Goal: Task Accomplishment & Management: Use online tool/utility

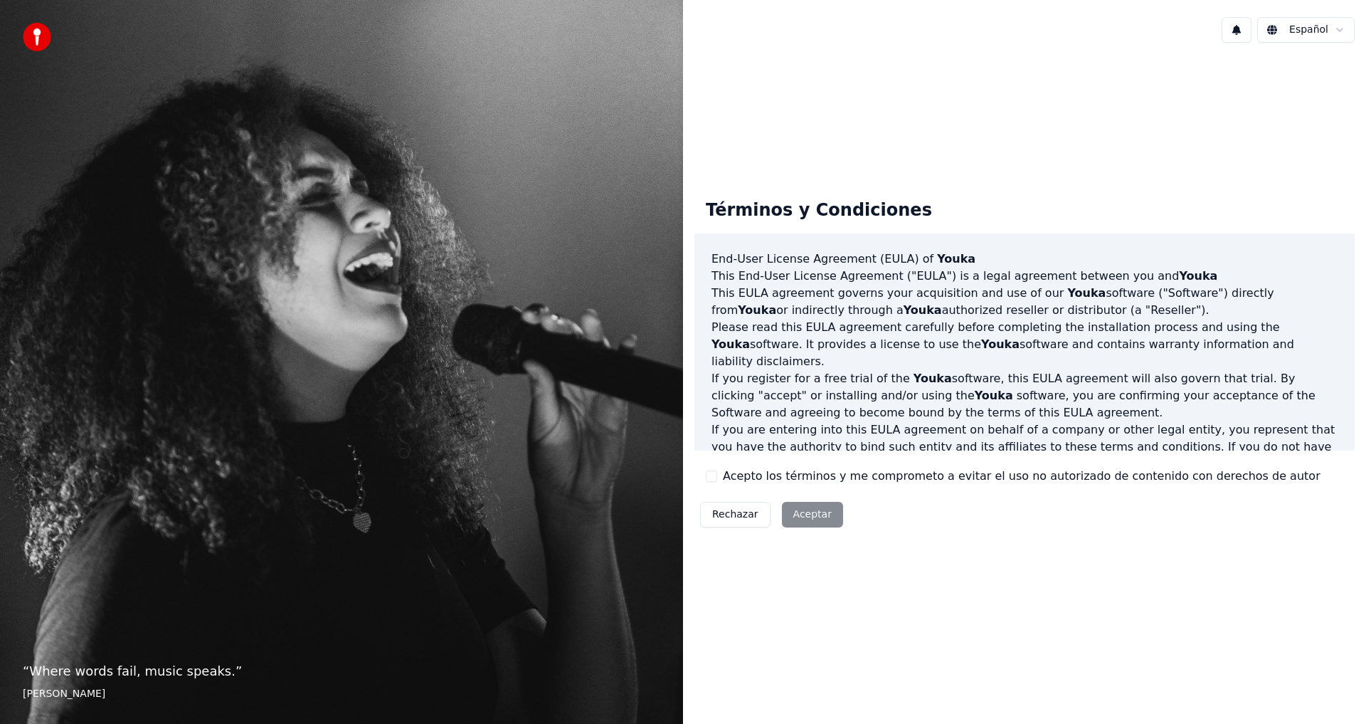
click at [805, 512] on div "Rechazar Aceptar" at bounding box center [772, 514] width 154 height 37
click at [808, 510] on div "Rechazar Aceptar" at bounding box center [772, 514] width 154 height 37
click at [724, 480] on label "Acepto los términos y me comprometo a evitar el uso no autorizado de contenido …" at bounding box center [1022, 476] width 598 height 17
click at [717, 480] on button "Acepto los términos y me comprometo a evitar el uso no autorizado de contenido …" at bounding box center [711, 475] width 11 height 11
click at [788, 510] on button "Aceptar" at bounding box center [812, 515] width 61 height 26
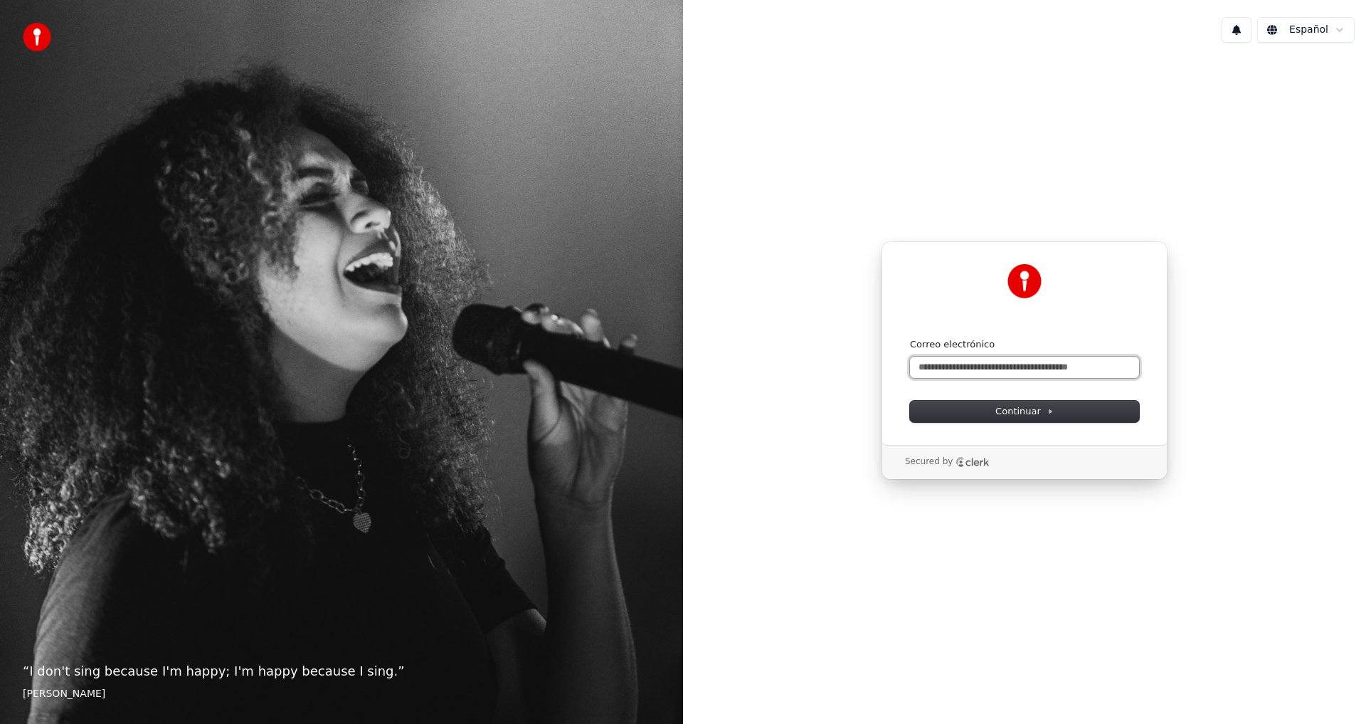
click at [984, 372] on input "Correo electrónico" at bounding box center [1024, 367] width 229 height 21
click at [946, 348] on label "Correo electrónico" at bounding box center [952, 344] width 85 height 13
click at [946, 357] on input "Correo electrónico" at bounding box center [1024, 367] width 229 height 21
click at [944, 357] on input "Correo electrónico" at bounding box center [1024, 367] width 229 height 21
click at [969, 366] on input "Correo electrónico" at bounding box center [1024, 367] width 229 height 21
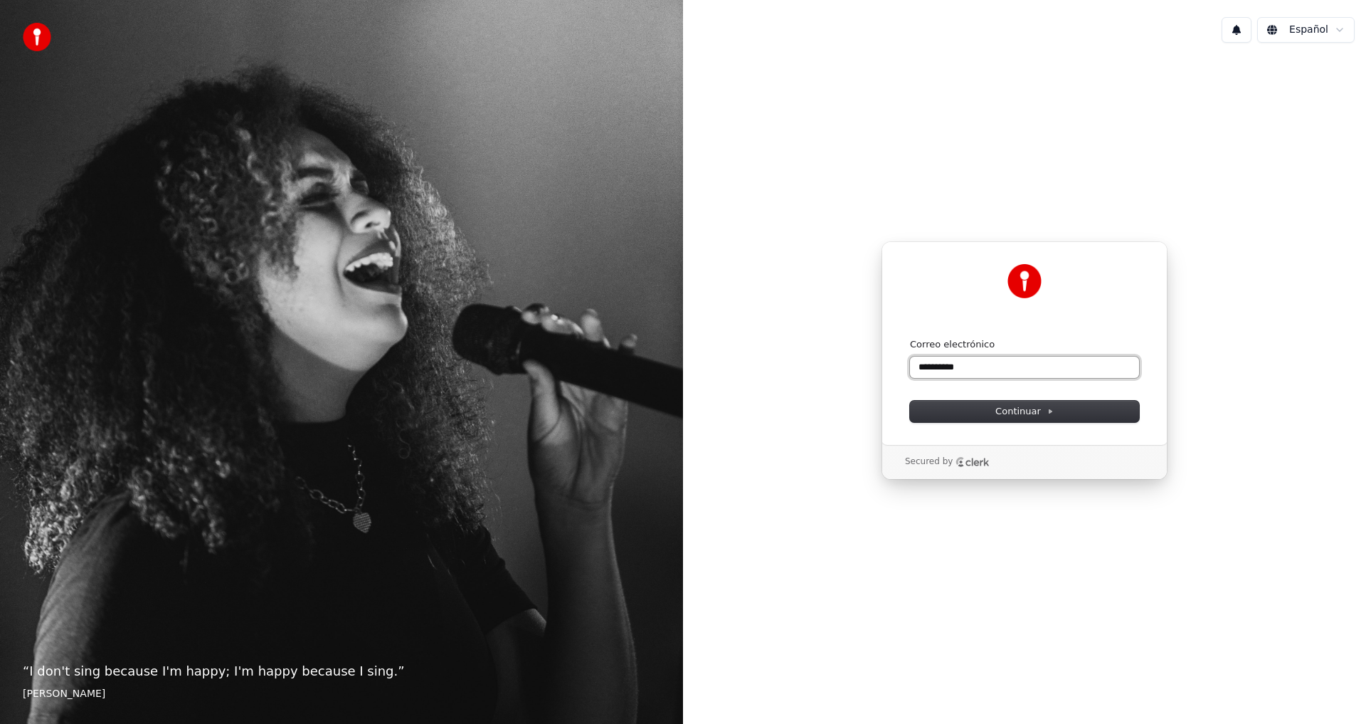
type input "*********"
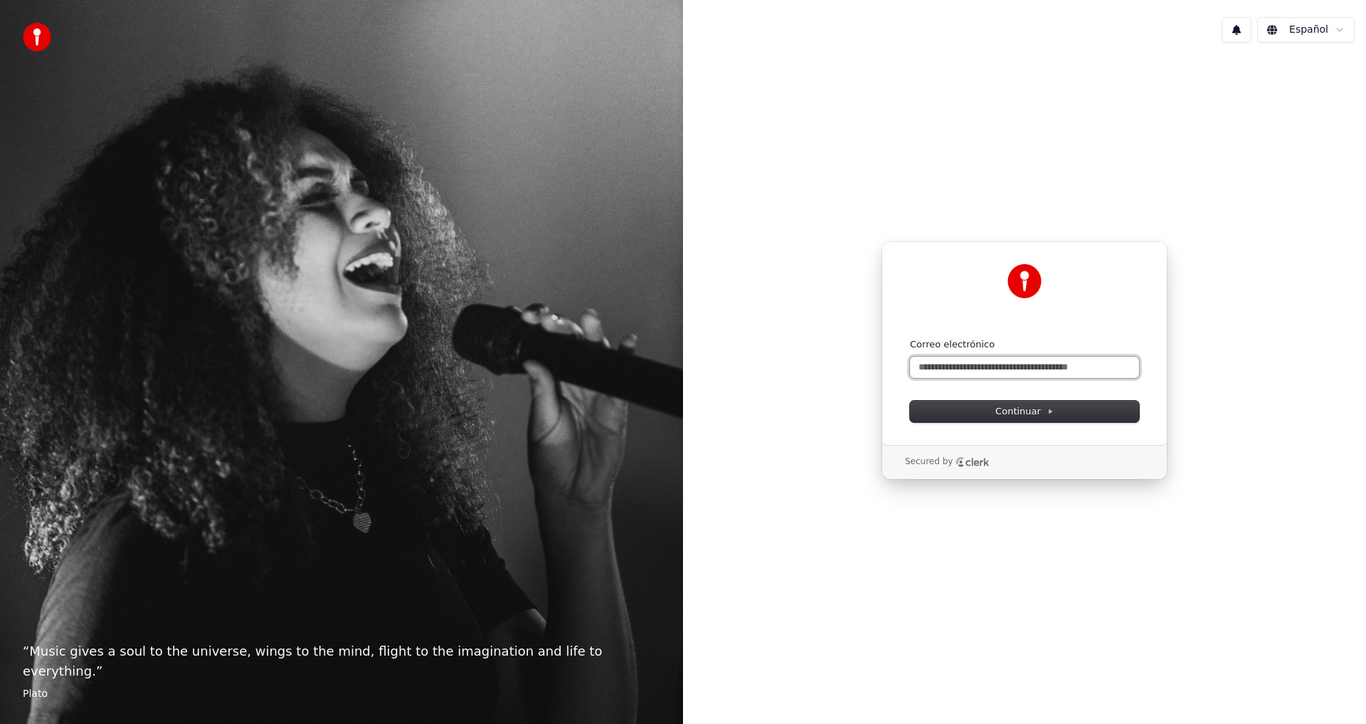
click at [944, 371] on input "Correo electrónico" at bounding box center [1024, 367] width 229 height 21
click at [1021, 405] on button "Continuar" at bounding box center [1024, 411] width 229 height 21
type input "**********"
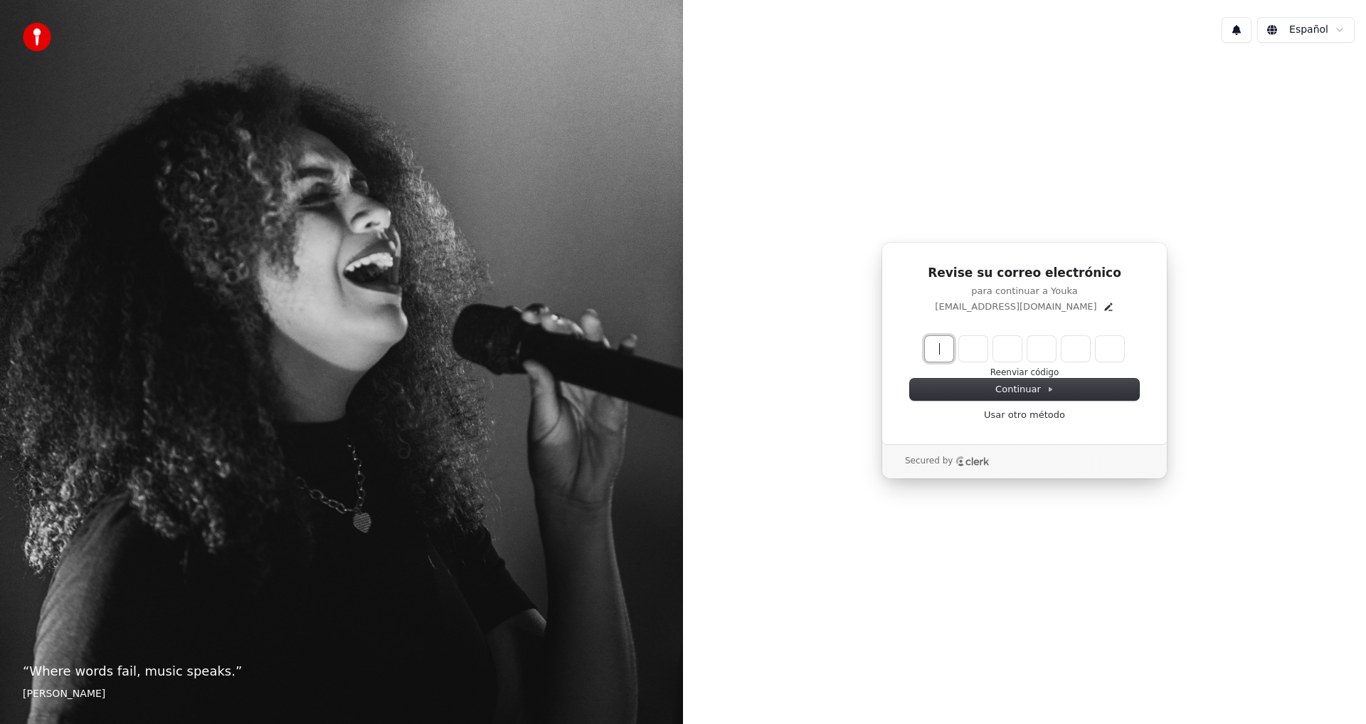
paste input "Enter verification code"
paste input "******"
type input "******"
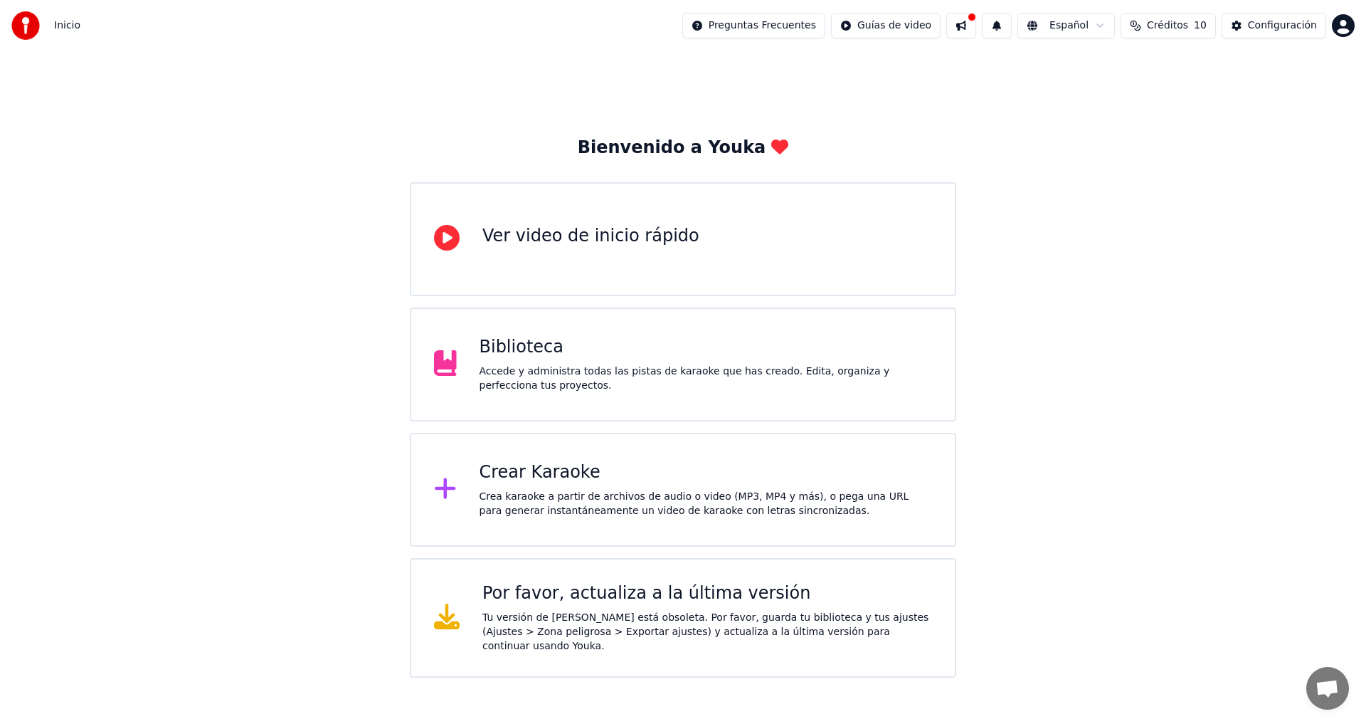
click at [528, 360] on div "Biblioteca Accede y administra todas las pistas de karaoke que has creado. Edit…" at bounding box center [706, 364] width 453 height 57
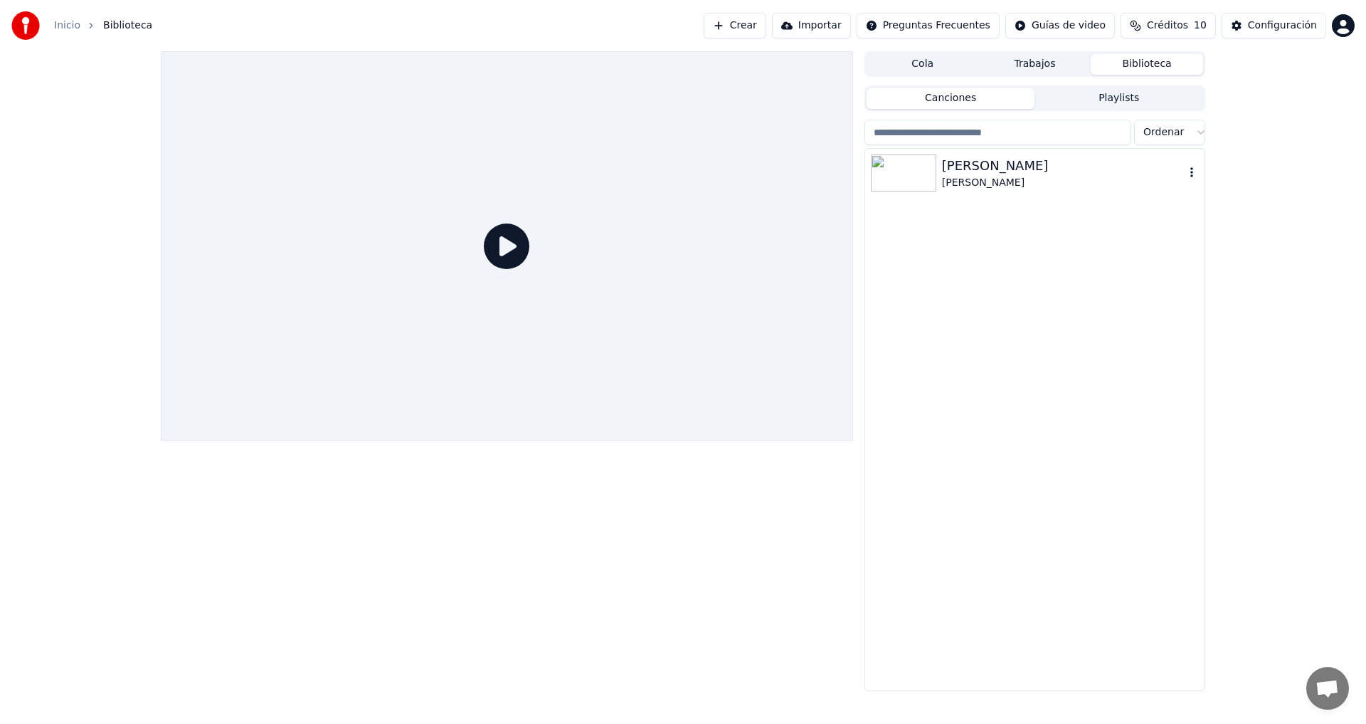
click at [1191, 172] on icon "button" at bounding box center [1192, 172] width 3 height 10
click at [929, 174] on img at bounding box center [903, 172] width 65 height 37
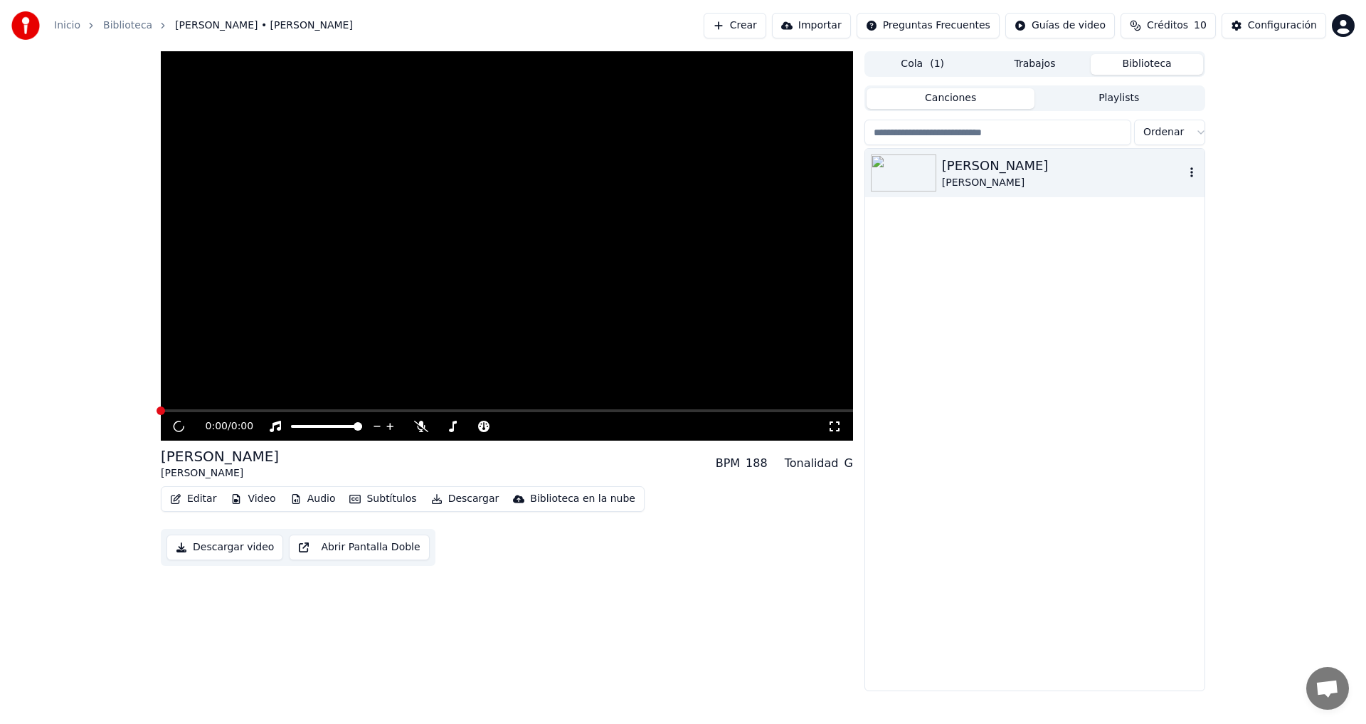
click at [463, 498] on button "Descargar" at bounding box center [466, 499] width 80 height 20
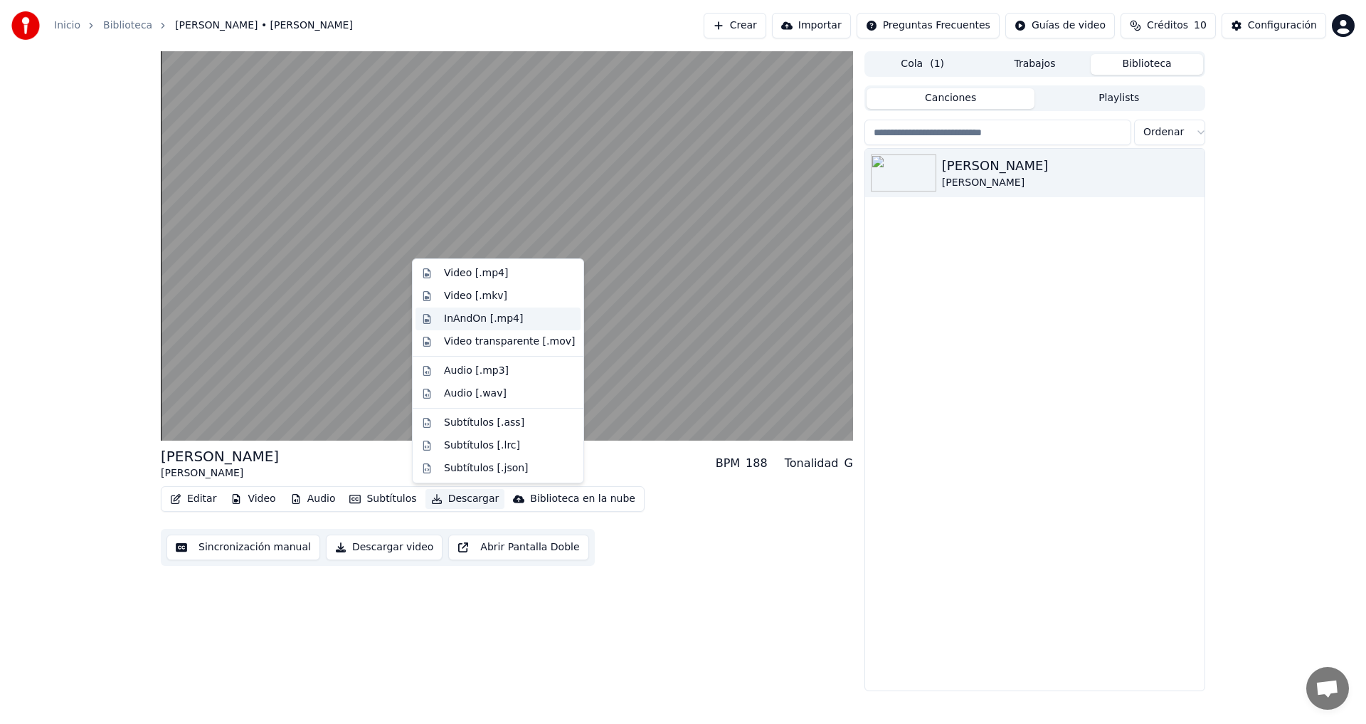
click at [497, 322] on div "InAndOn [.mp4]" at bounding box center [484, 319] width 80 height 14
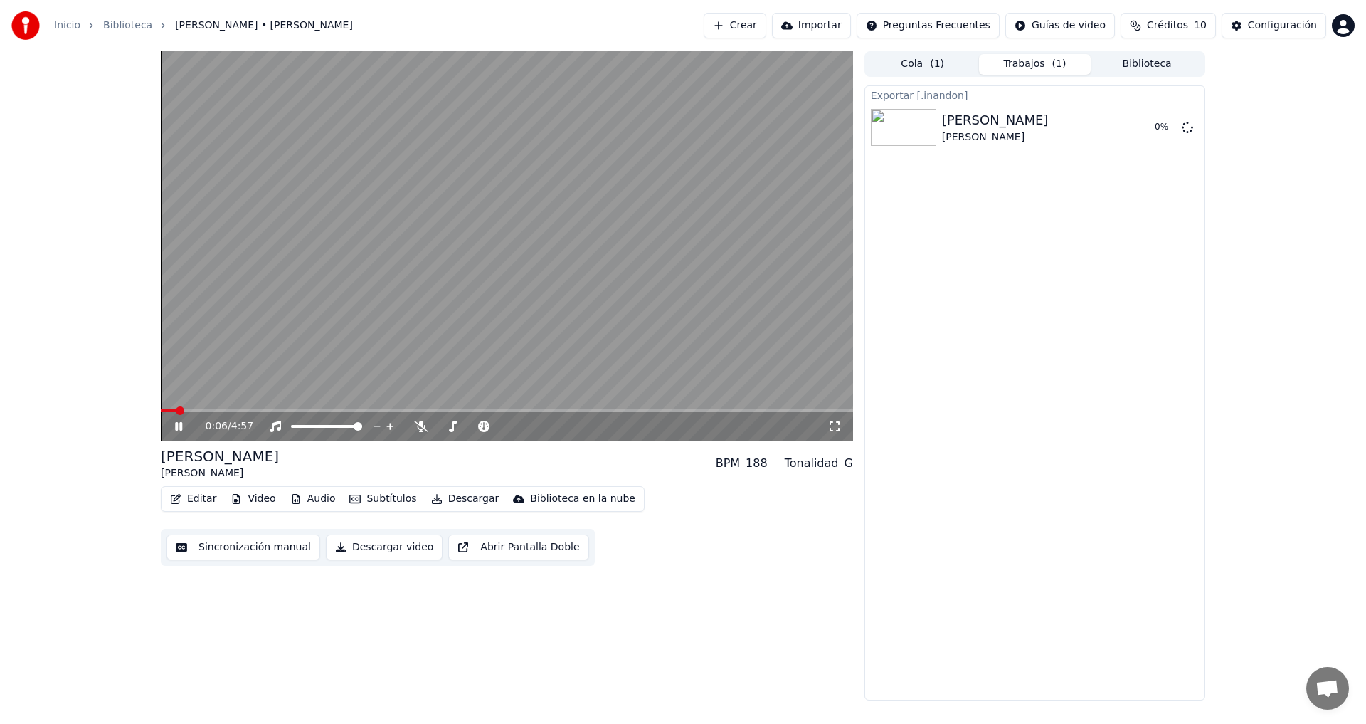
click at [177, 421] on icon at bounding box center [188, 426] width 33 height 11
click at [392, 547] on button "Descargar video" at bounding box center [384, 547] width 117 height 26
click at [467, 500] on button "Descargar" at bounding box center [466, 499] width 80 height 20
click at [981, 384] on div "Exportar [.mp4] [PERSON_NAME] 11 % Exportar [.[PERSON_NAME]] [PERSON_NAME] [PER…" at bounding box center [1035, 392] width 341 height 615
click at [67, 23] on link "Inicio" at bounding box center [67, 26] width 26 height 14
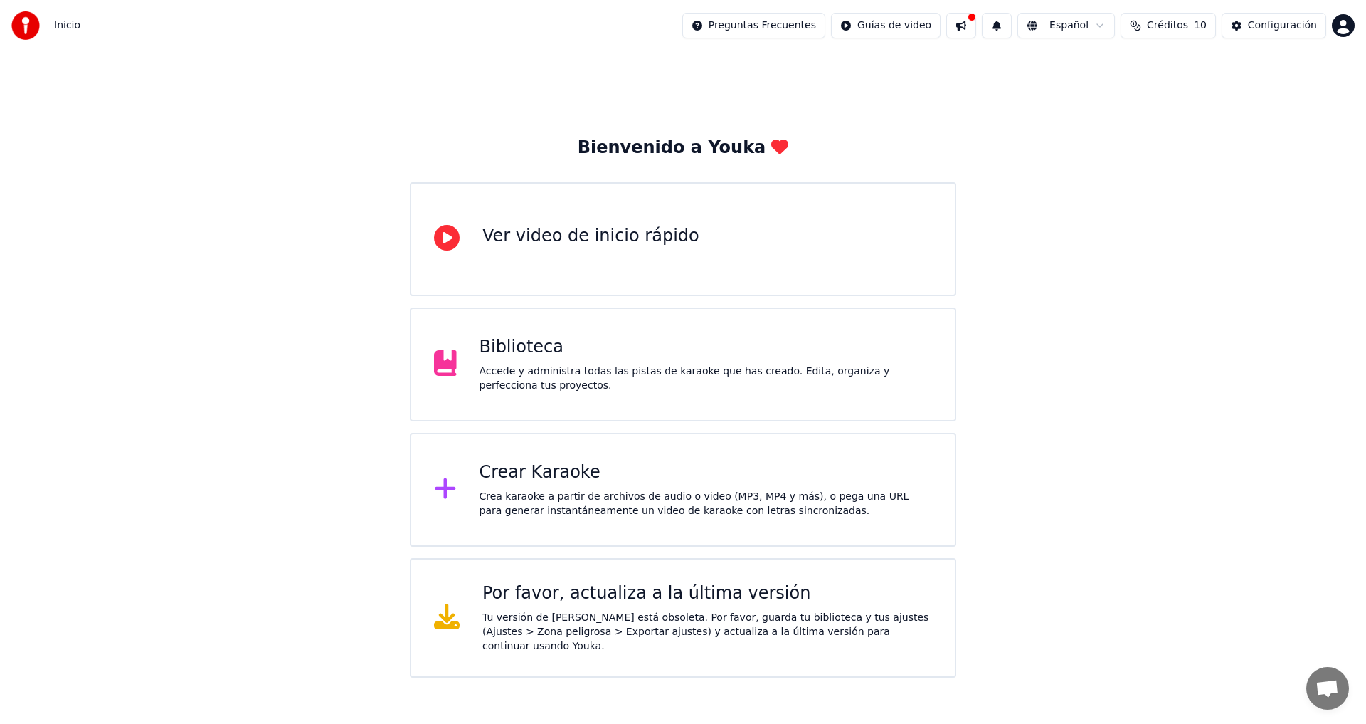
click at [455, 621] on icon at bounding box center [447, 616] width 26 height 26
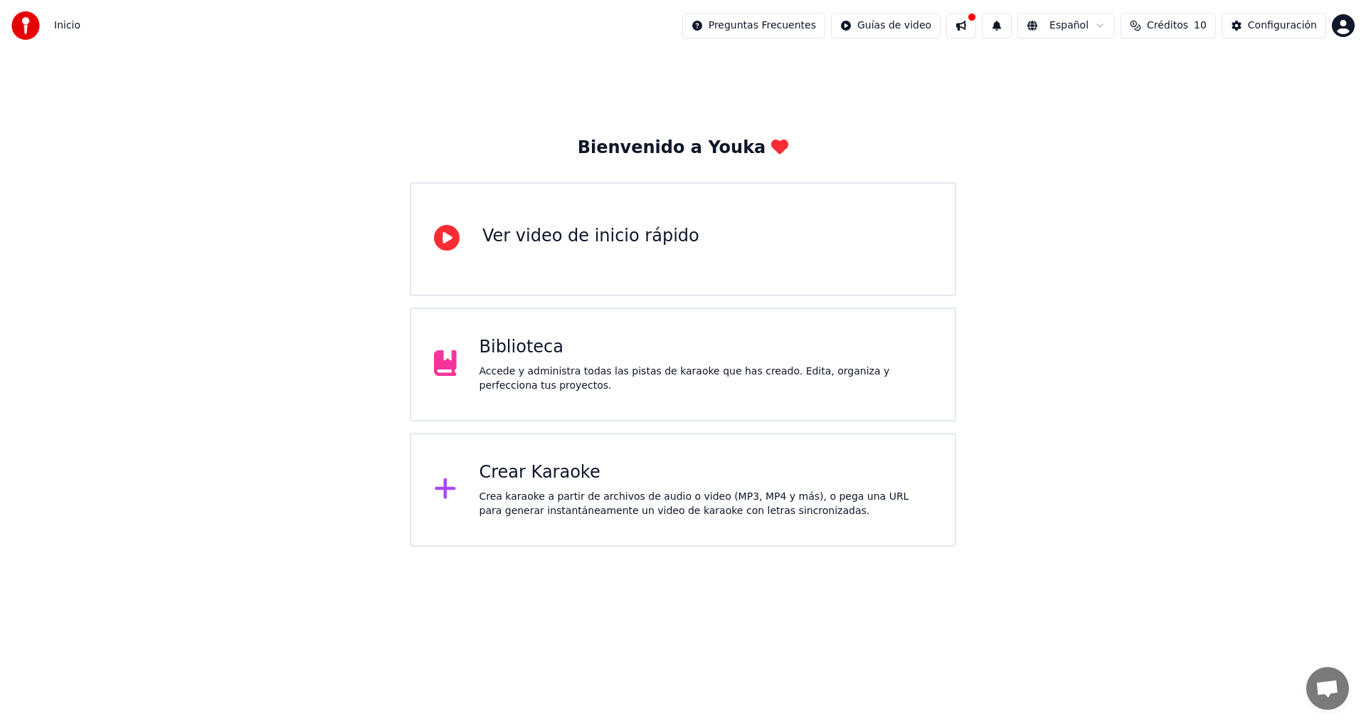
click at [520, 547] on html "Inicio Preguntas Frecuentes Guías de video Español Créditos 10 Configuración Bi…" at bounding box center [683, 273] width 1366 height 547
click at [490, 359] on div "Biblioteca Accede y administra todas las pistas de karaoke que has creado. Edit…" at bounding box center [706, 364] width 453 height 57
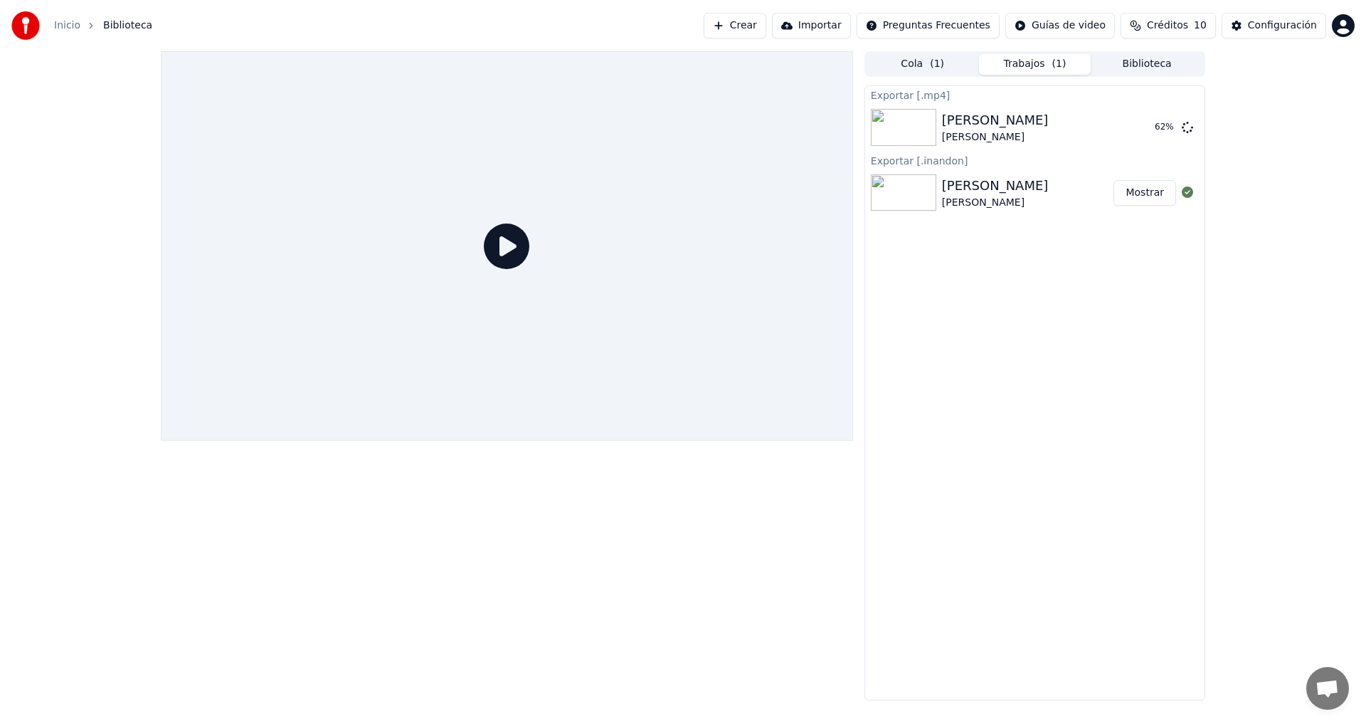
click at [1152, 194] on button "Mostrar" at bounding box center [1145, 193] width 63 height 26
click at [1159, 197] on button "Mostrar" at bounding box center [1145, 193] width 63 height 26
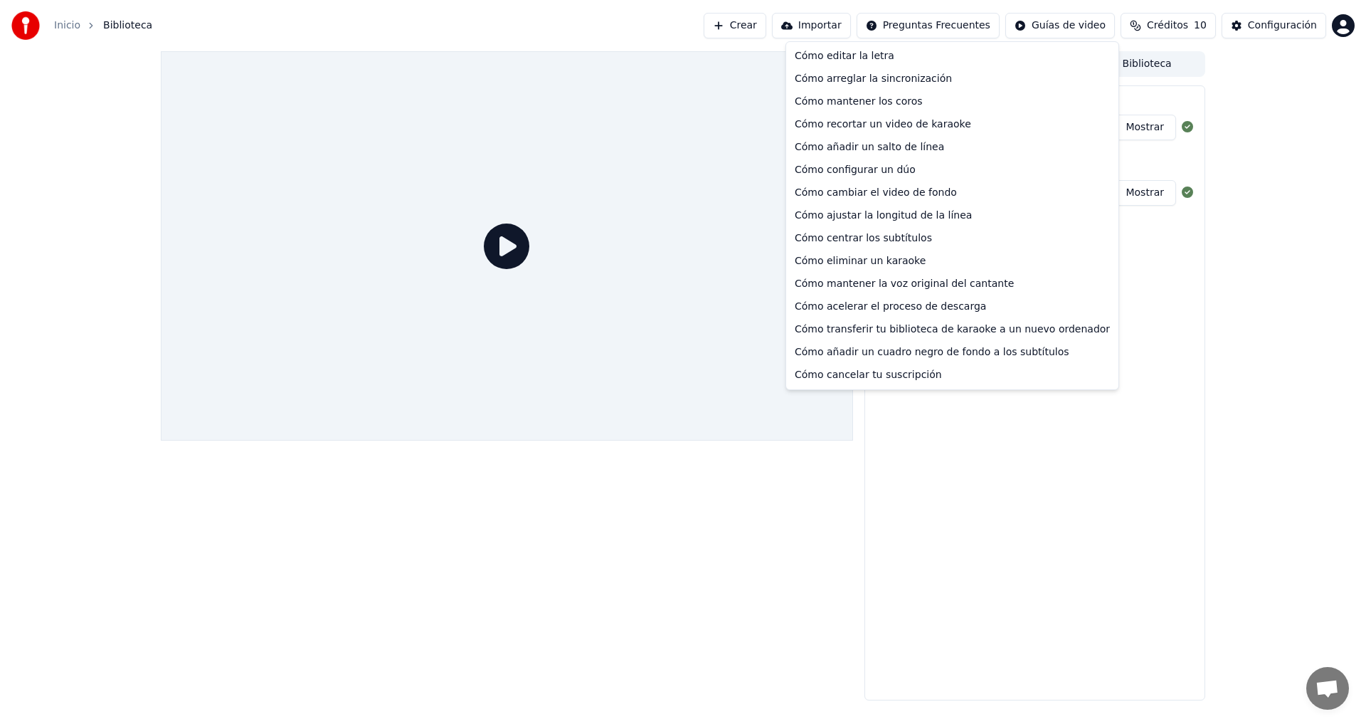
click at [931, 21] on html "Inicio Biblioteca Crear Importar Preguntas Frecuentes Guías de video Créditos 1…" at bounding box center [683, 362] width 1366 height 724
click at [875, 57] on div "Cómo editar la letra" at bounding box center [952, 56] width 327 height 23
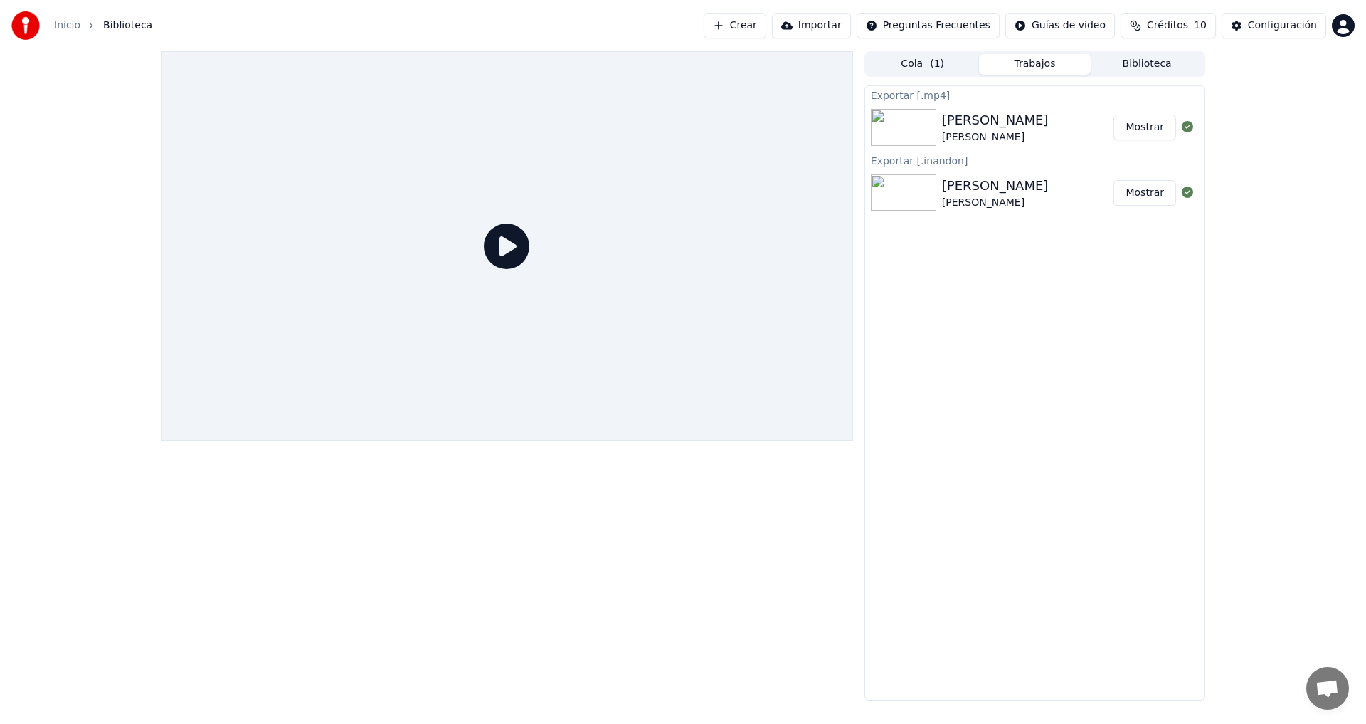
click at [1153, 27] on span "Créditos" at bounding box center [1167, 26] width 41 height 14
click at [1154, 132] on button "Actualizar" at bounding box center [1168, 132] width 85 height 26
click at [1098, 73] on th "Recargar" at bounding box center [1093, 67] width 56 height 28
click at [1259, 26] on div "Configuración" at bounding box center [1282, 26] width 69 height 14
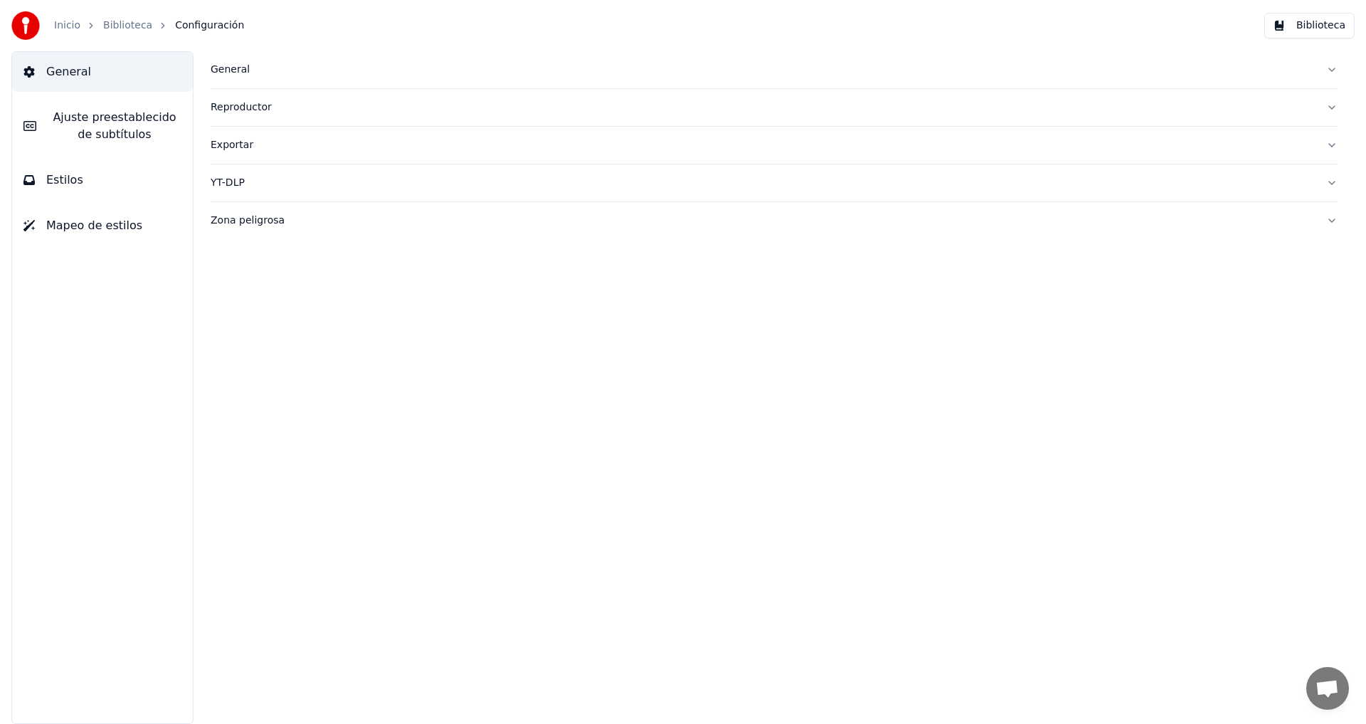
click at [239, 139] on div "Exportar" at bounding box center [763, 145] width 1104 height 14
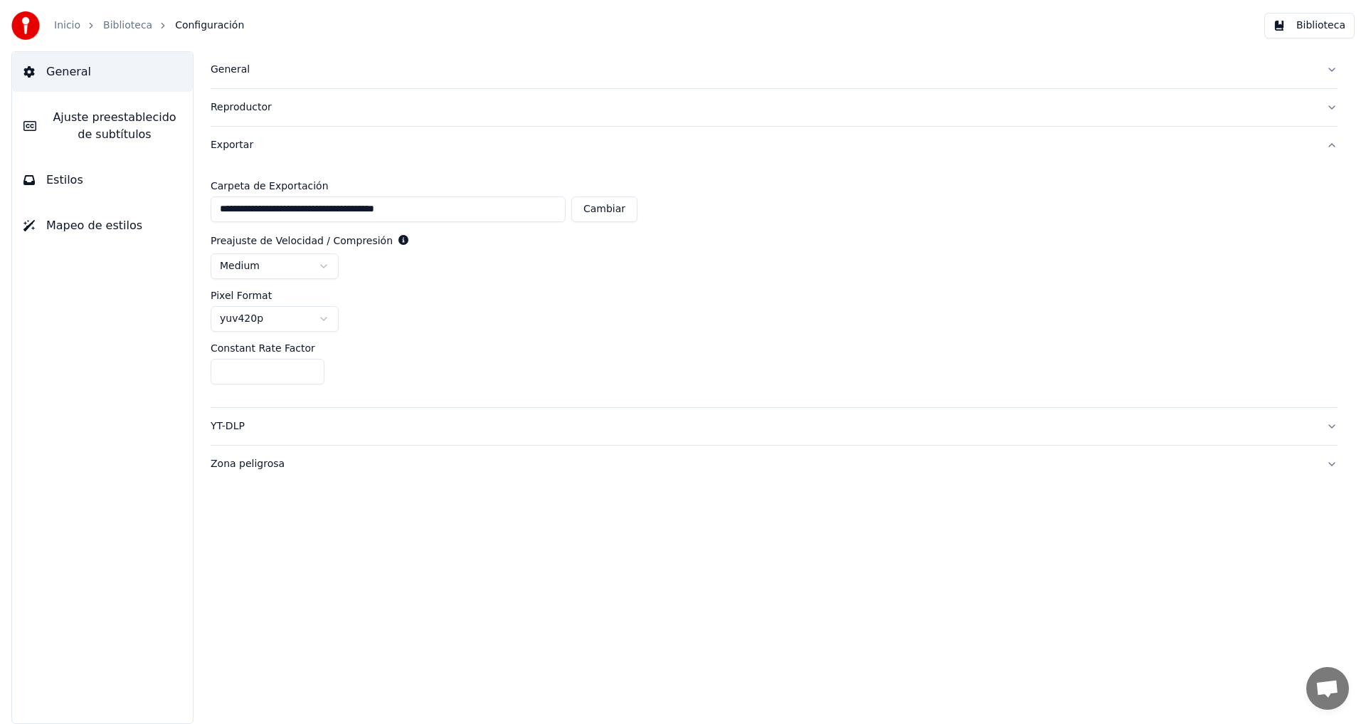
click at [84, 224] on span "Mapeo de estilos" at bounding box center [94, 225] width 96 height 17
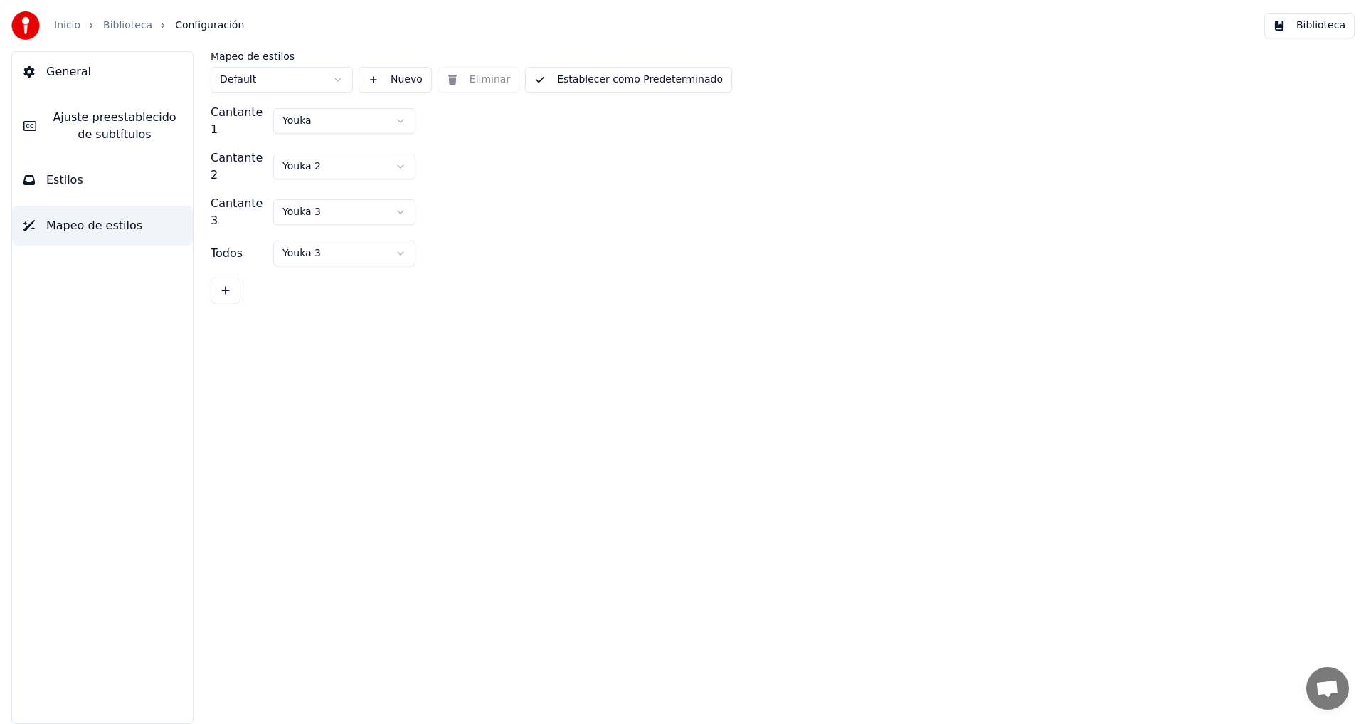
click at [117, 26] on link "Biblioteca" at bounding box center [127, 26] width 49 height 14
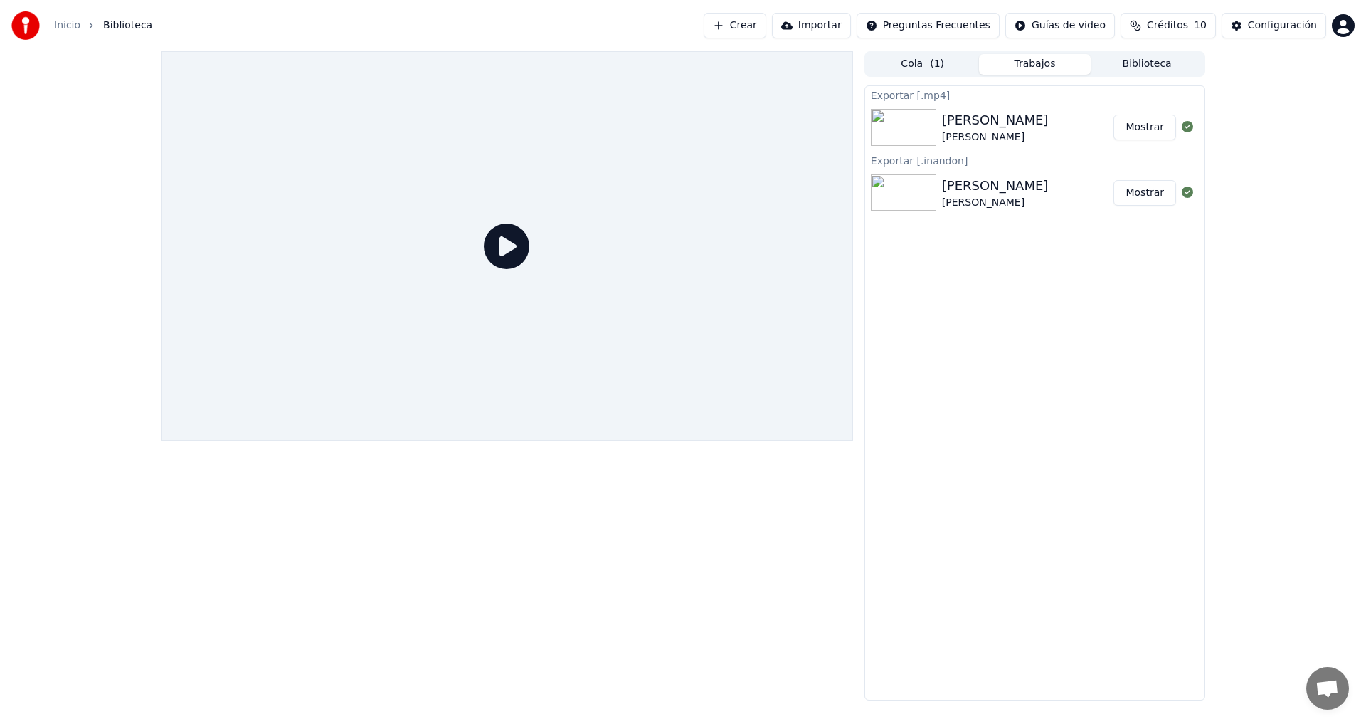
click at [68, 28] on link "Inicio" at bounding box center [67, 26] width 26 height 14
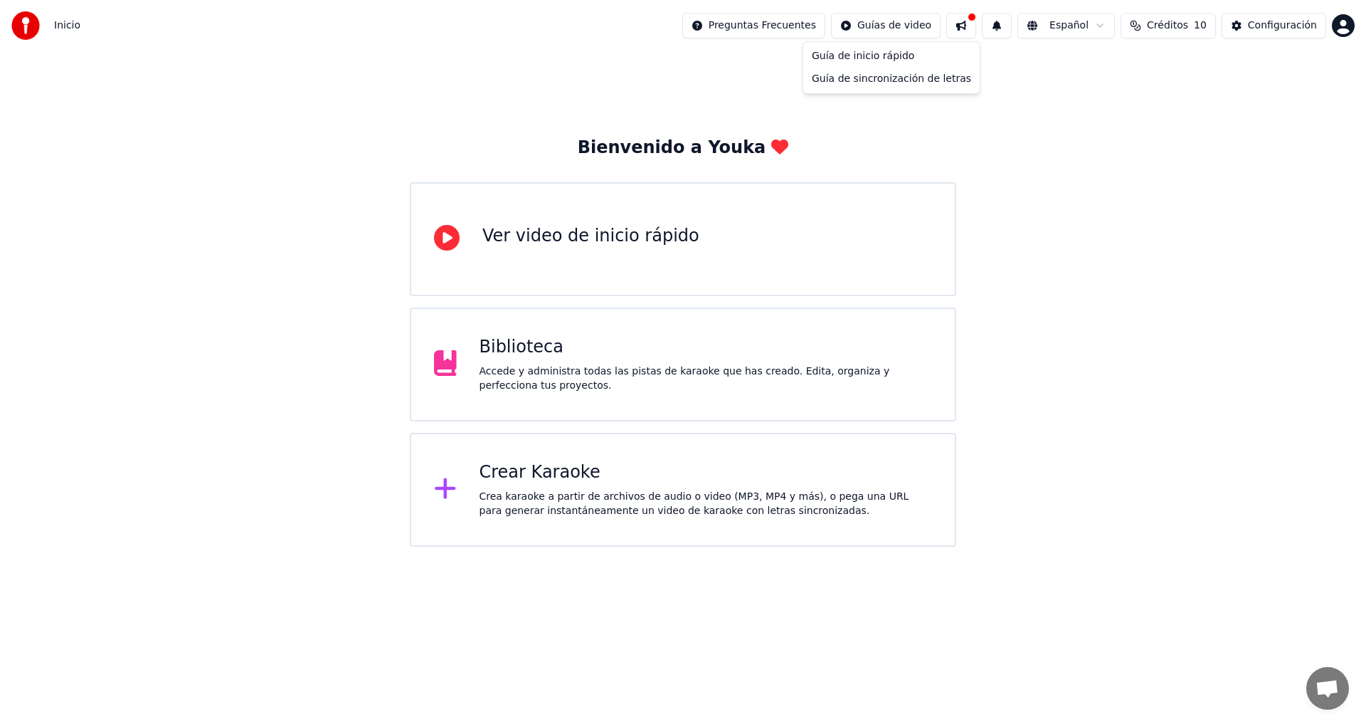
click at [899, 28] on html "Inicio Preguntas Frecuentes Guías de video Español Créditos 10 Configuración Bi…" at bounding box center [683, 273] width 1366 height 547
click at [1339, 31] on html "Inicio Preguntas Frecuentes Guías de video Español Créditos 10 Configuración Bi…" at bounding box center [683, 273] width 1366 height 547
click at [1347, 30] on html "Inicio Preguntas Frecuentes Guías de video Español Créditos 10 Configuración Bi…" at bounding box center [683, 273] width 1366 height 547
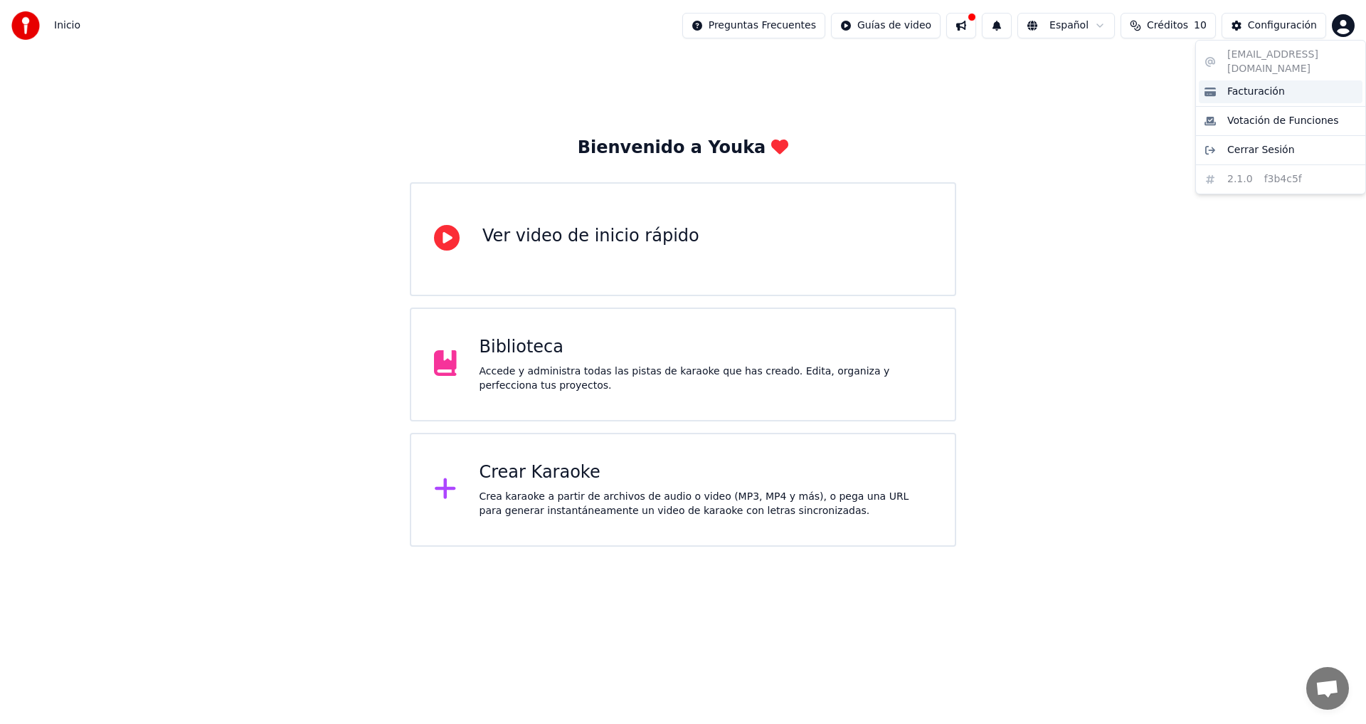
click at [1262, 85] on span "Facturación" at bounding box center [1257, 92] width 58 height 14
click at [23, 28] on img at bounding box center [25, 25] width 28 height 28
click at [63, 28] on span "Inicio" at bounding box center [67, 26] width 26 height 14
click at [26, 28] on img at bounding box center [25, 25] width 28 height 28
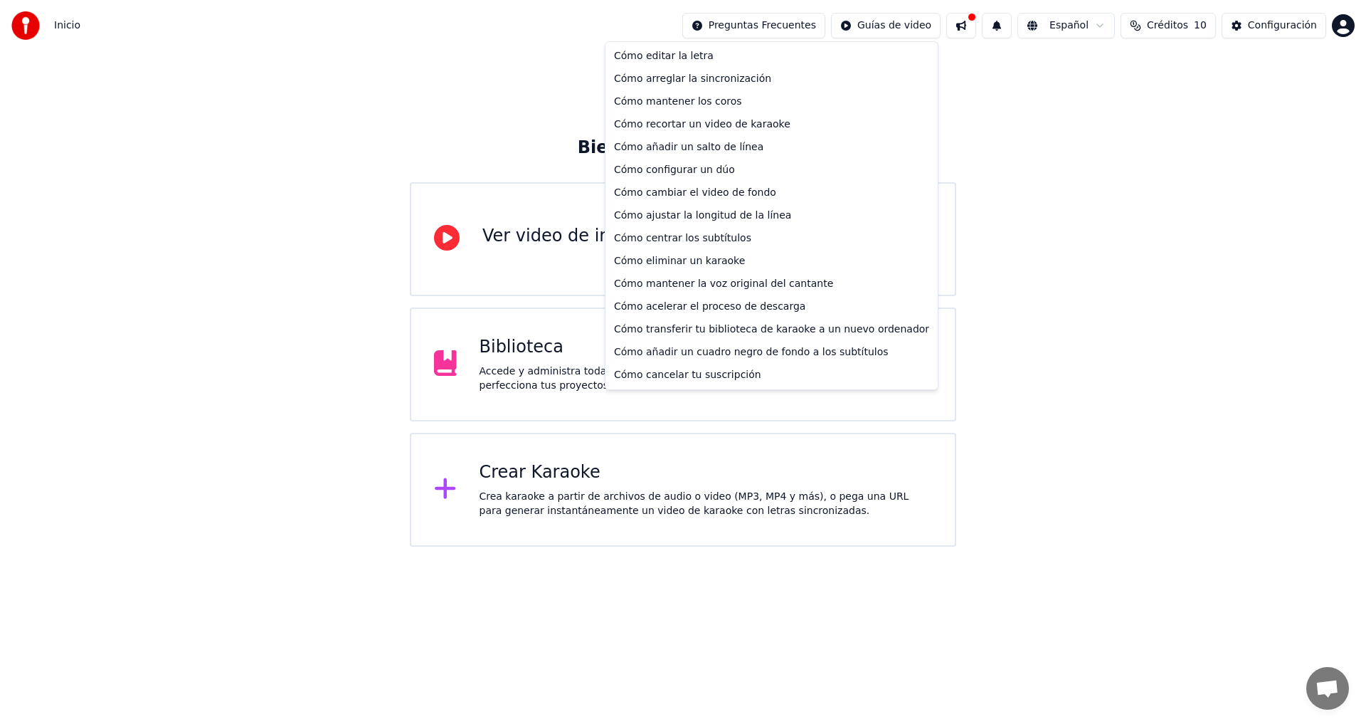
click at [732, 21] on html "Inicio Preguntas Frecuentes Guías de video Español Créditos 10 Configuración Bi…" at bounding box center [683, 273] width 1366 height 547
click at [705, 374] on div "Cómo cancelar tu suscripción" at bounding box center [771, 375] width 327 height 23
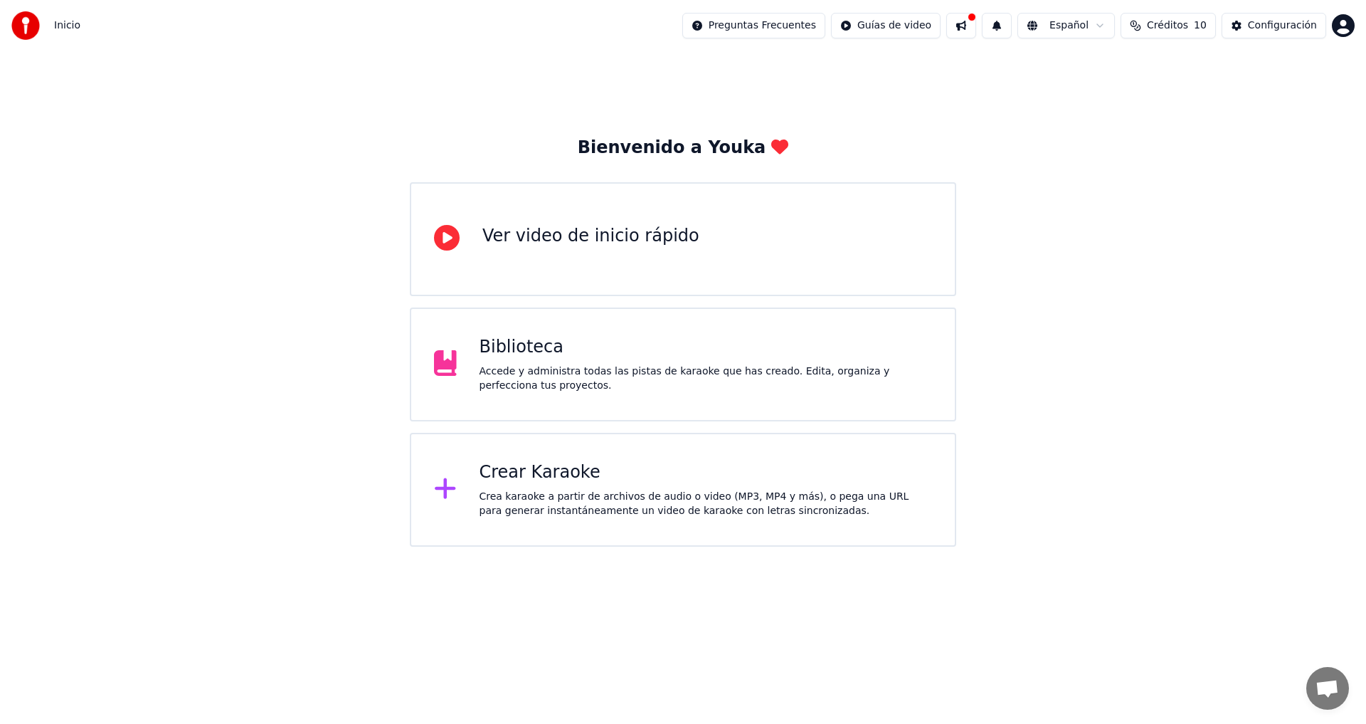
click at [522, 352] on div "Biblioteca" at bounding box center [706, 347] width 453 height 23
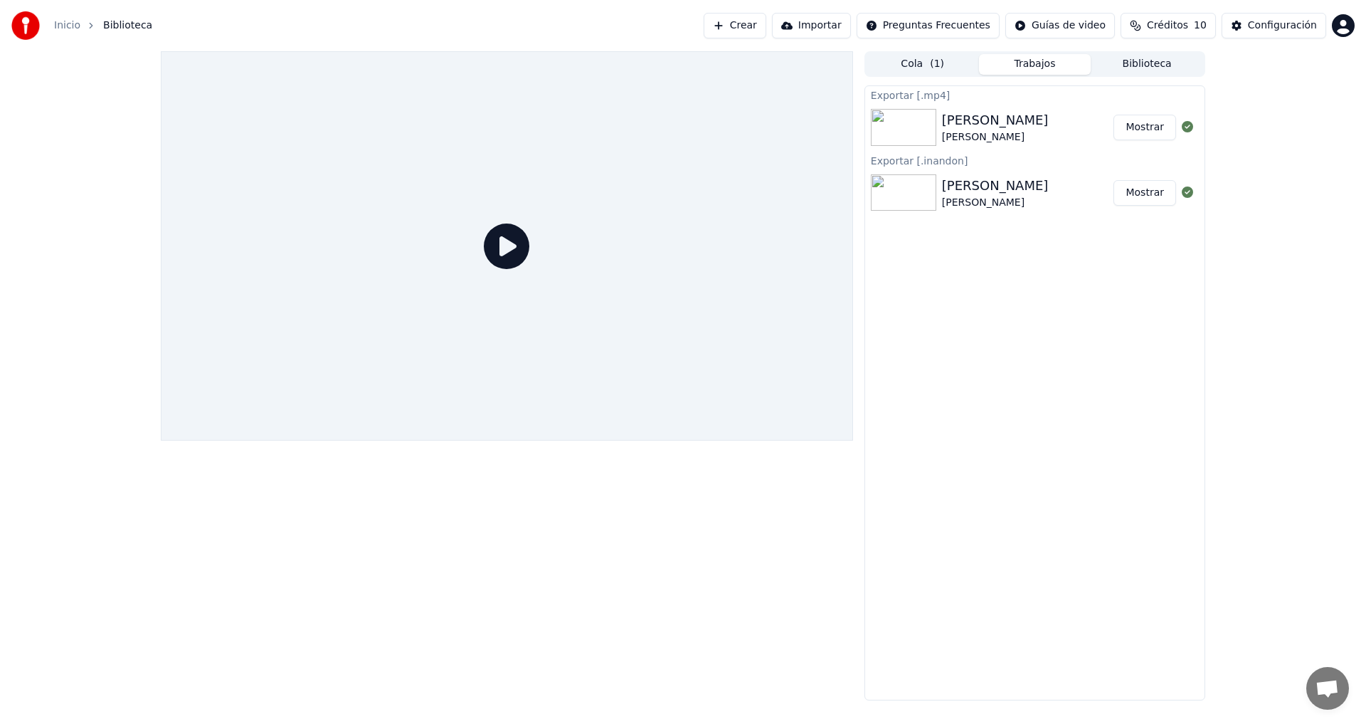
click at [969, 145] on div "[PERSON_NAME] [PERSON_NAME]" at bounding box center [1034, 127] width 339 height 48
click at [695, 280] on div at bounding box center [507, 245] width 692 height 389
click at [500, 255] on icon at bounding box center [507, 246] width 46 height 46
click at [924, 67] on button "Cola ( 1 )" at bounding box center [923, 64] width 112 height 21
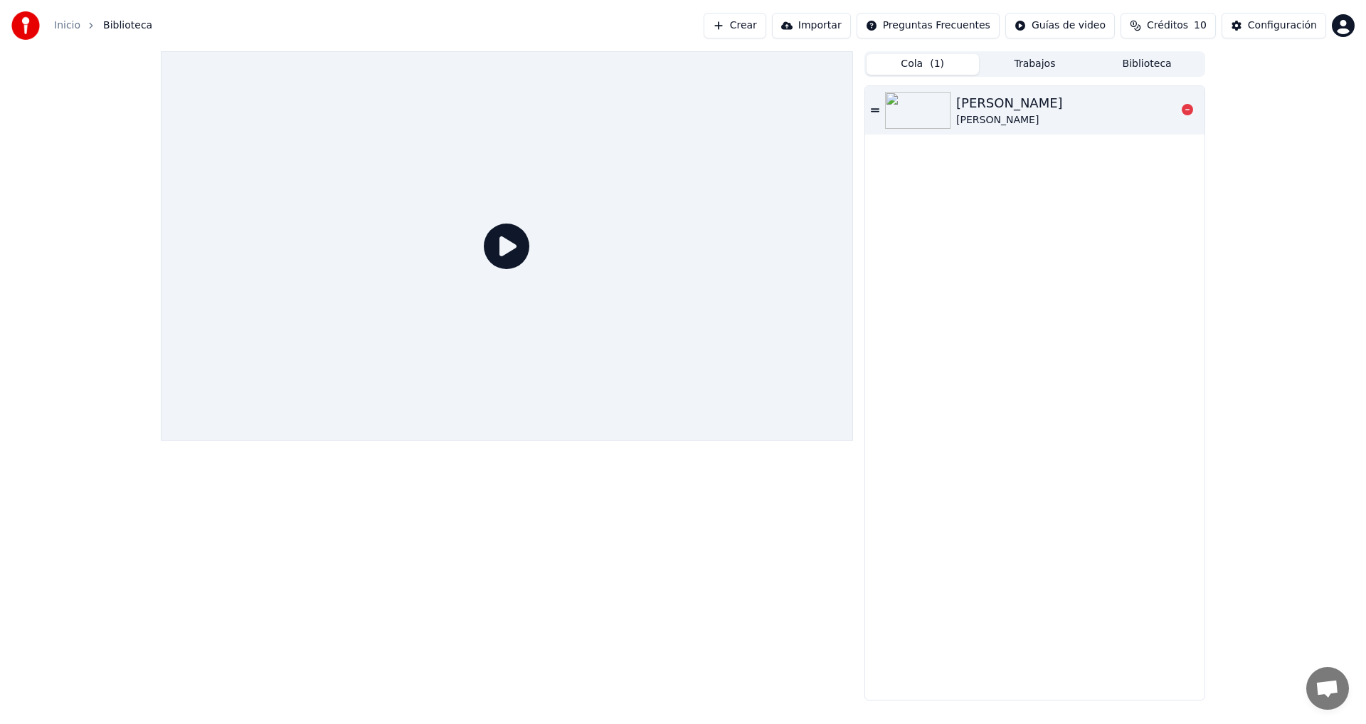
click at [982, 111] on div "[PERSON_NAME]" at bounding box center [1009, 103] width 107 height 20
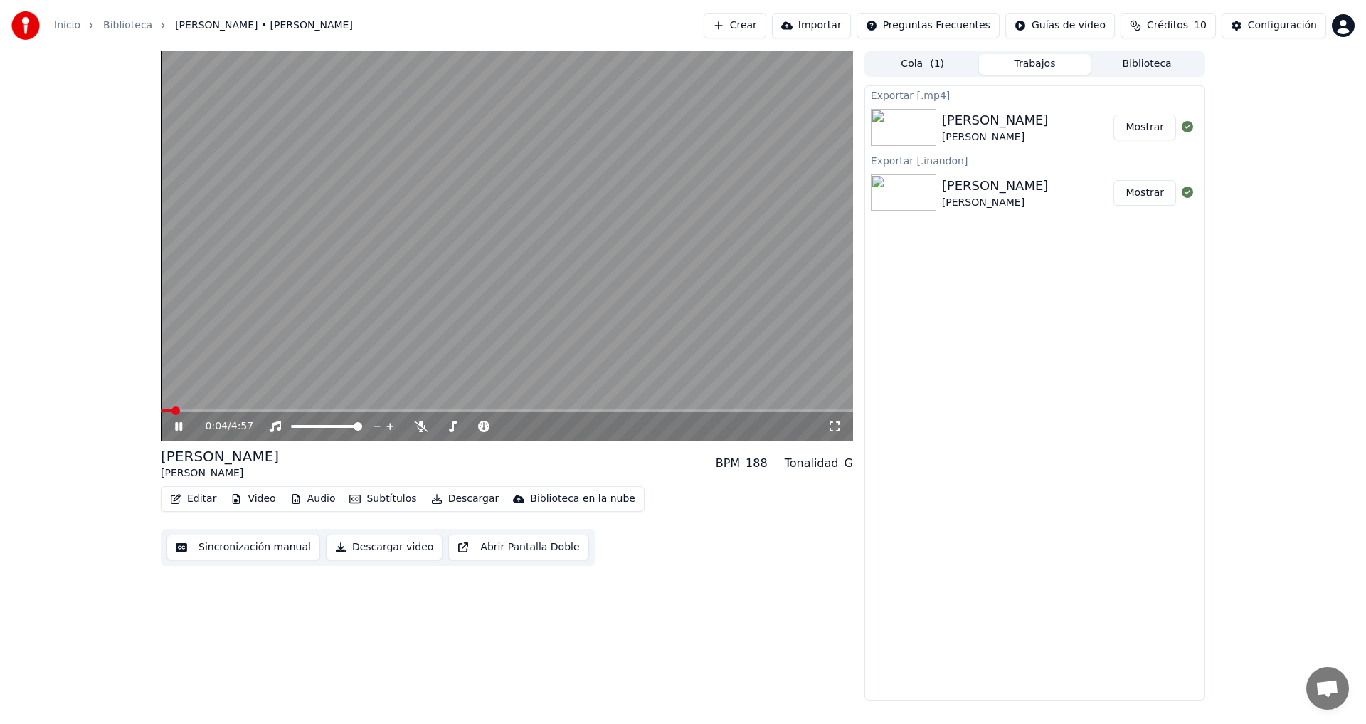
click at [1044, 63] on button "Trabajos" at bounding box center [1035, 64] width 112 height 21
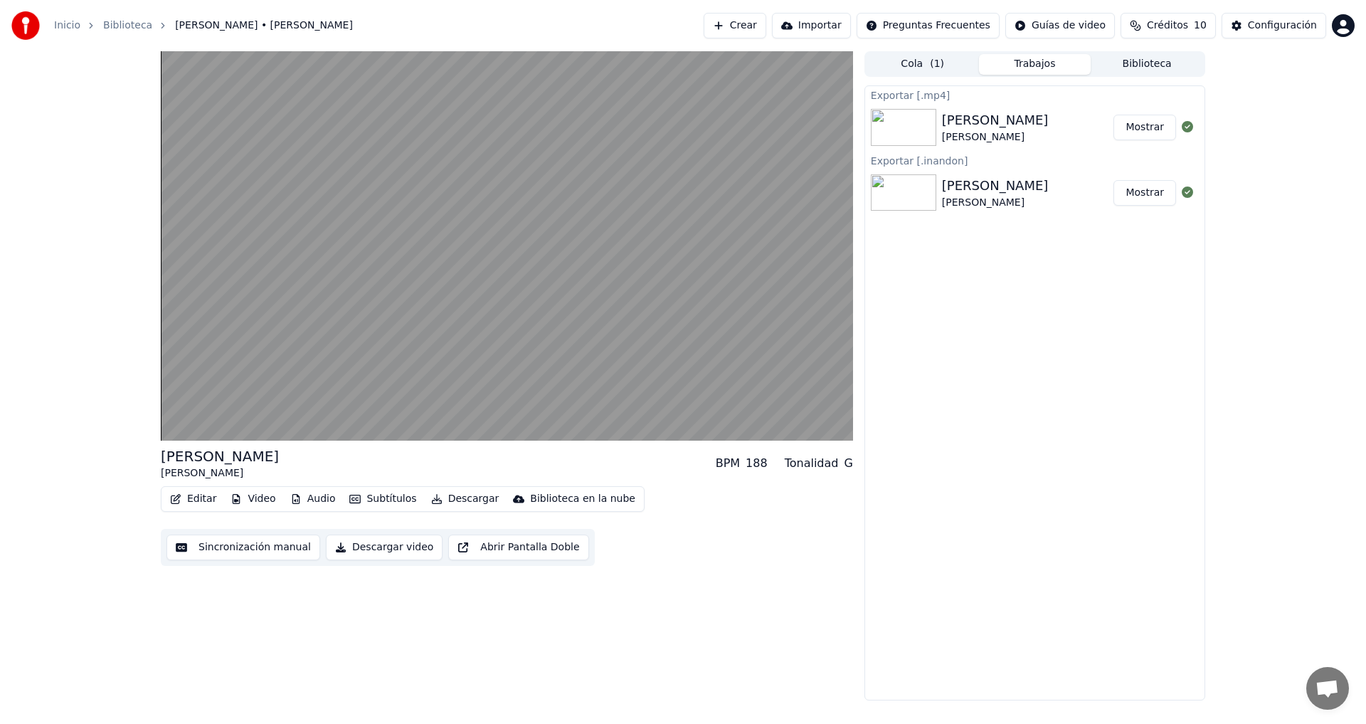
click at [1143, 67] on button "Biblioteca" at bounding box center [1147, 64] width 112 height 21
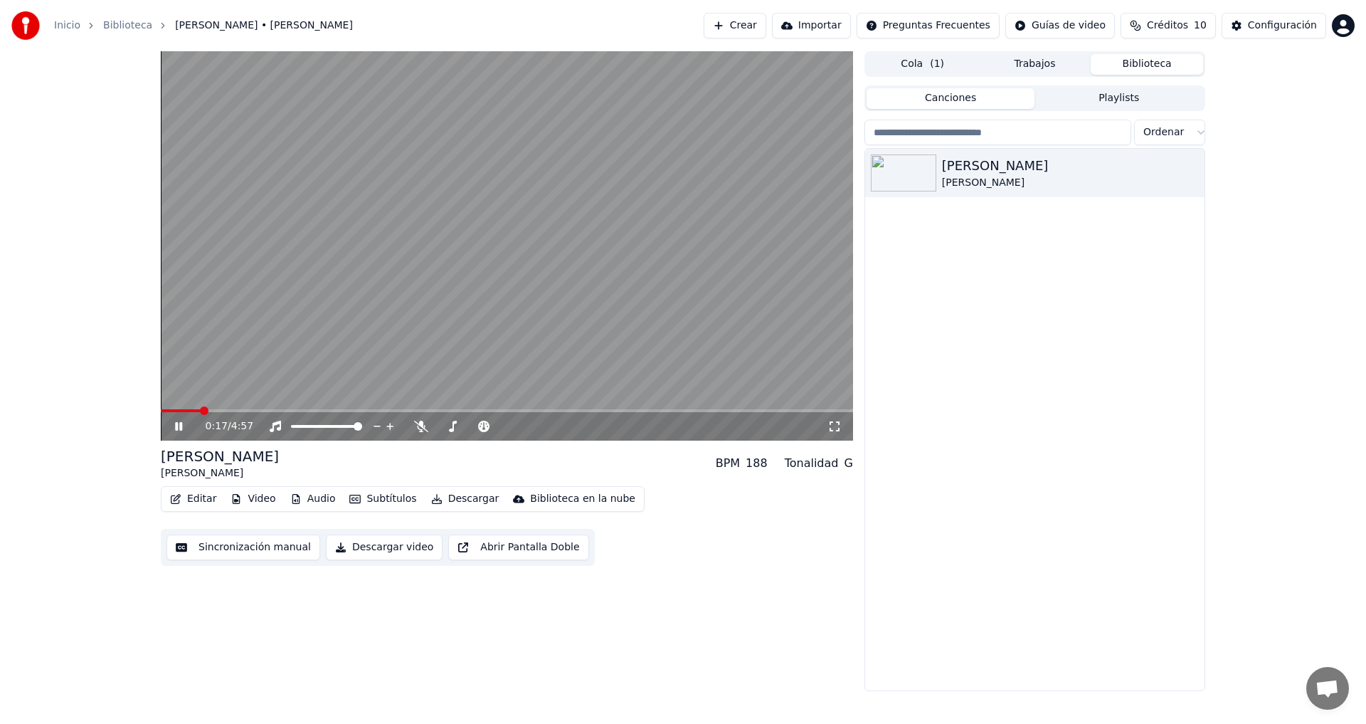
click at [176, 430] on icon at bounding box center [178, 426] width 7 height 9
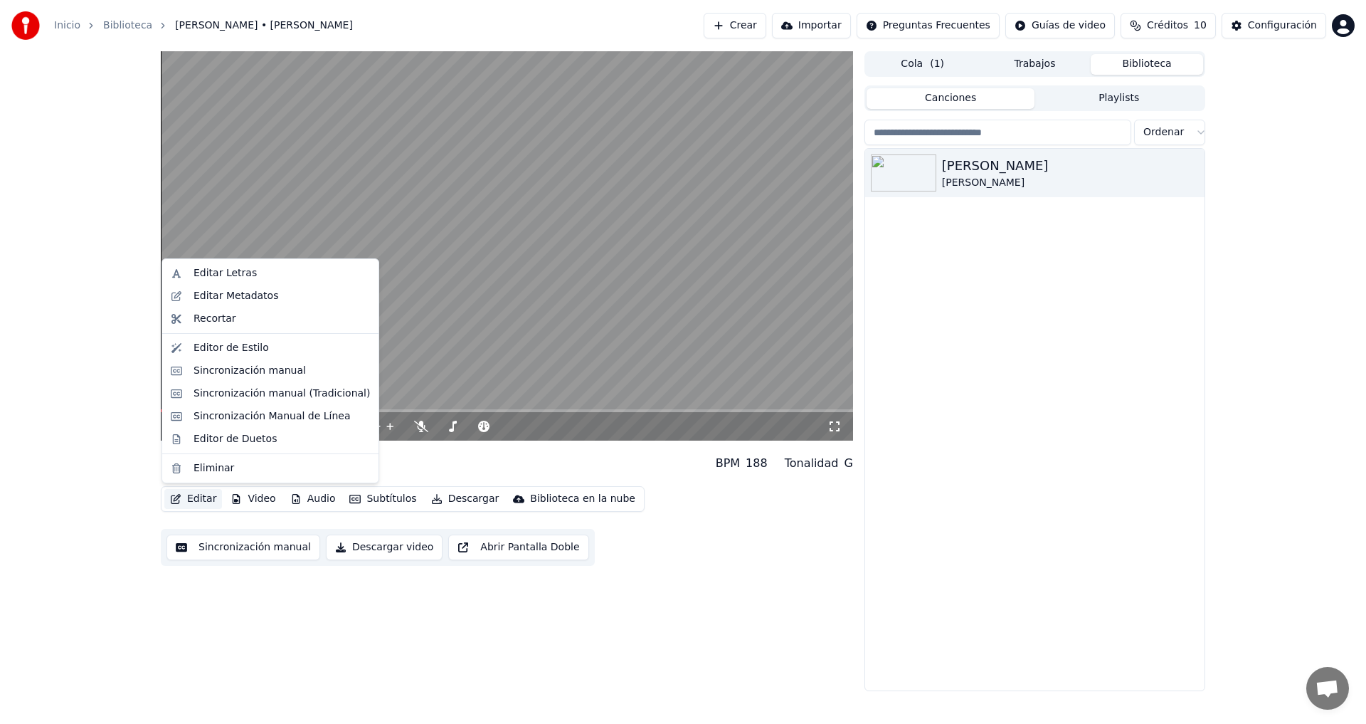
click at [175, 495] on icon "button" at bounding box center [175, 499] width 11 height 10
click at [226, 376] on div "Sincronización manual" at bounding box center [250, 371] width 112 height 14
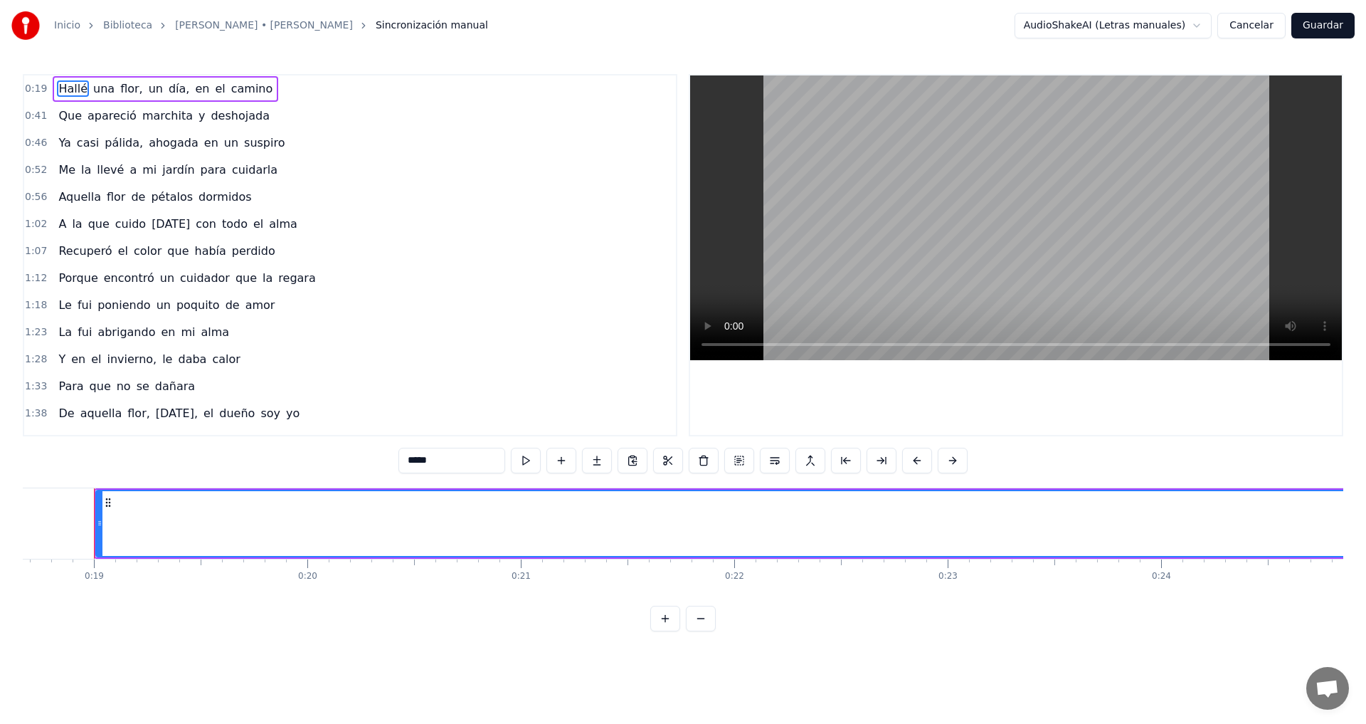
click at [1252, 22] on button "Cancelar" at bounding box center [1252, 26] width 68 height 26
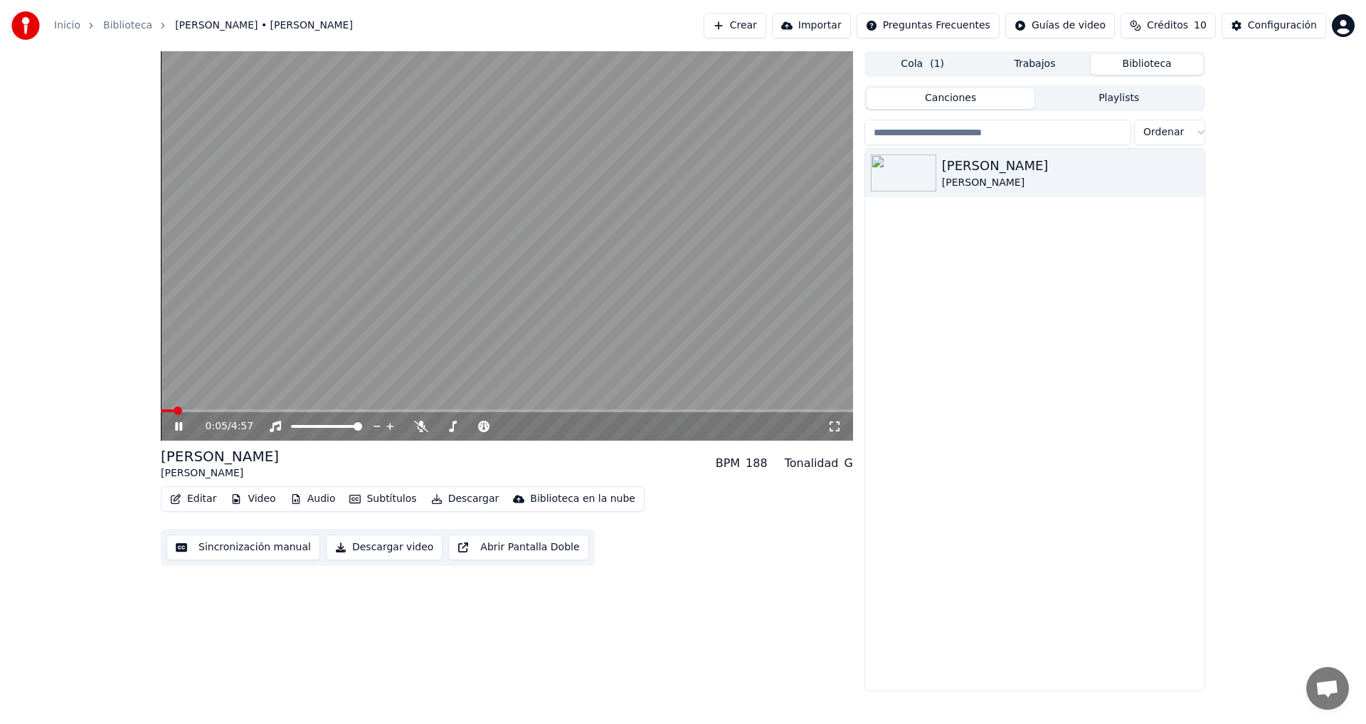
click at [177, 422] on icon at bounding box center [188, 426] width 33 height 11
click at [1174, 26] on span "Créditos" at bounding box center [1167, 26] width 41 height 14
click at [1152, 136] on button "Actualizar" at bounding box center [1168, 132] width 85 height 26
drag, startPoint x: 1095, startPoint y: 97, endPoint x: 1124, endPoint y: 94, distance: 30.0
click at [1122, 94] on td "15" at bounding box center [1093, 95] width 56 height 26
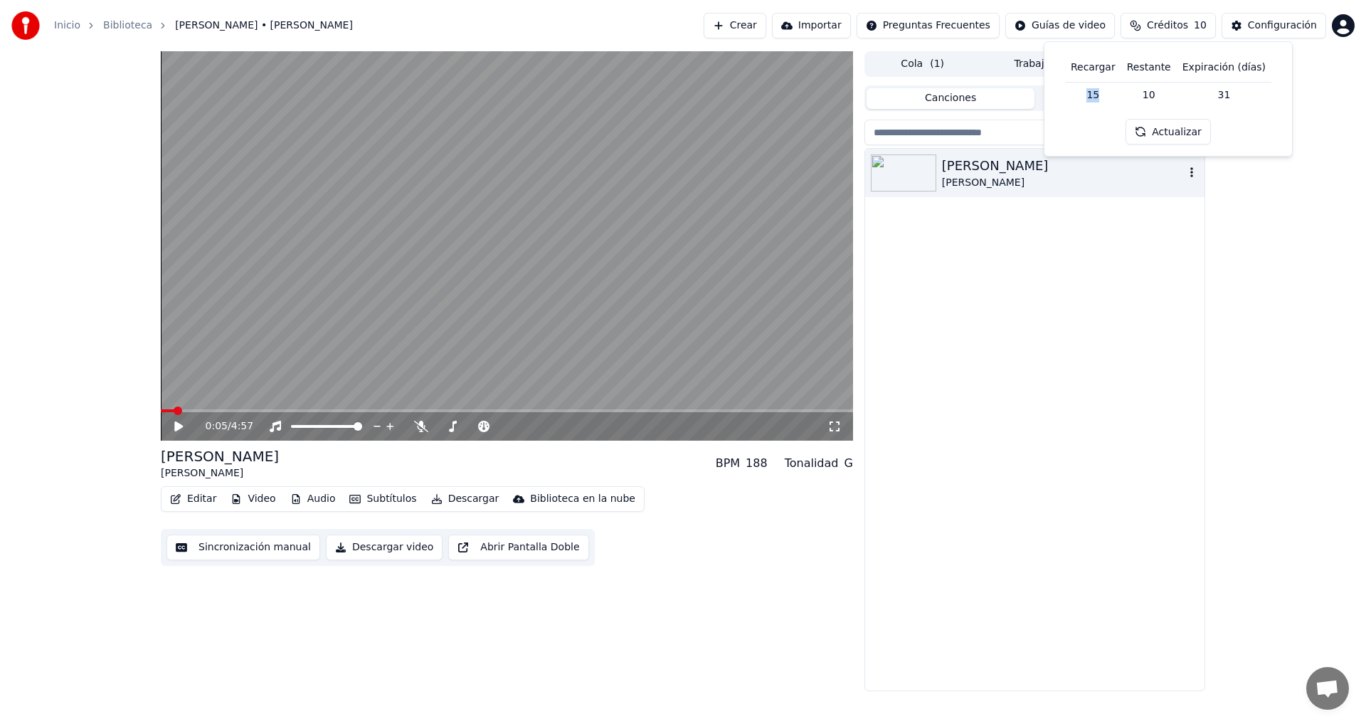
click at [1077, 181] on div "[PERSON_NAME]" at bounding box center [1063, 183] width 243 height 14
click at [178, 424] on icon at bounding box center [178, 426] width 7 height 9
click at [961, 179] on div "[PERSON_NAME]" at bounding box center [1063, 183] width 243 height 14
click at [1187, 176] on icon "button" at bounding box center [1192, 172] width 14 height 11
click at [1048, 278] on div "[PERSON_NAME] [PERSON_NAME]" at bounding box center [1034, 420] width 339 height 542
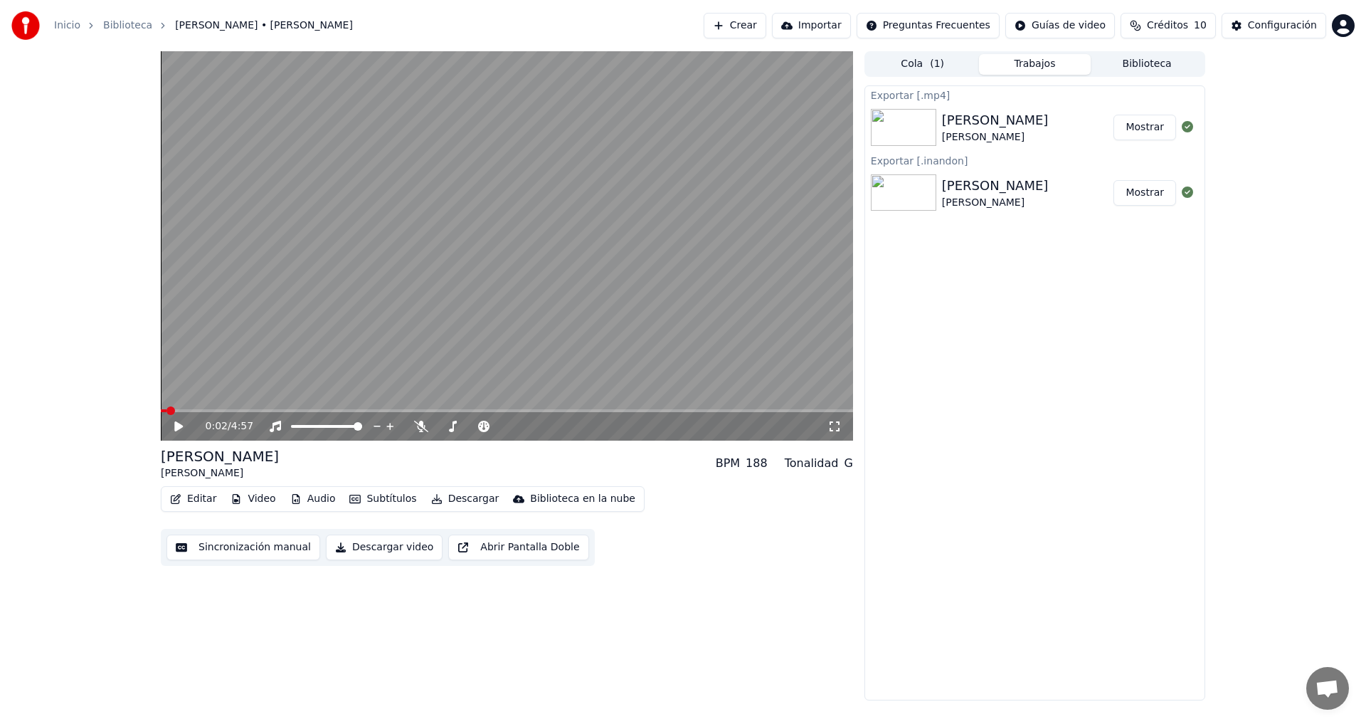
click at [1040, 63] on button "Trabajos" at bounding box center [1035, 64] width 112 height 21
click at [1154, 201] on button "Mostrar" at bounding box center [1145, 193] width 63 height 26
click at [1146, 128] on button "Mostrar" at bounding box center [1145, 128] width 63 height 26
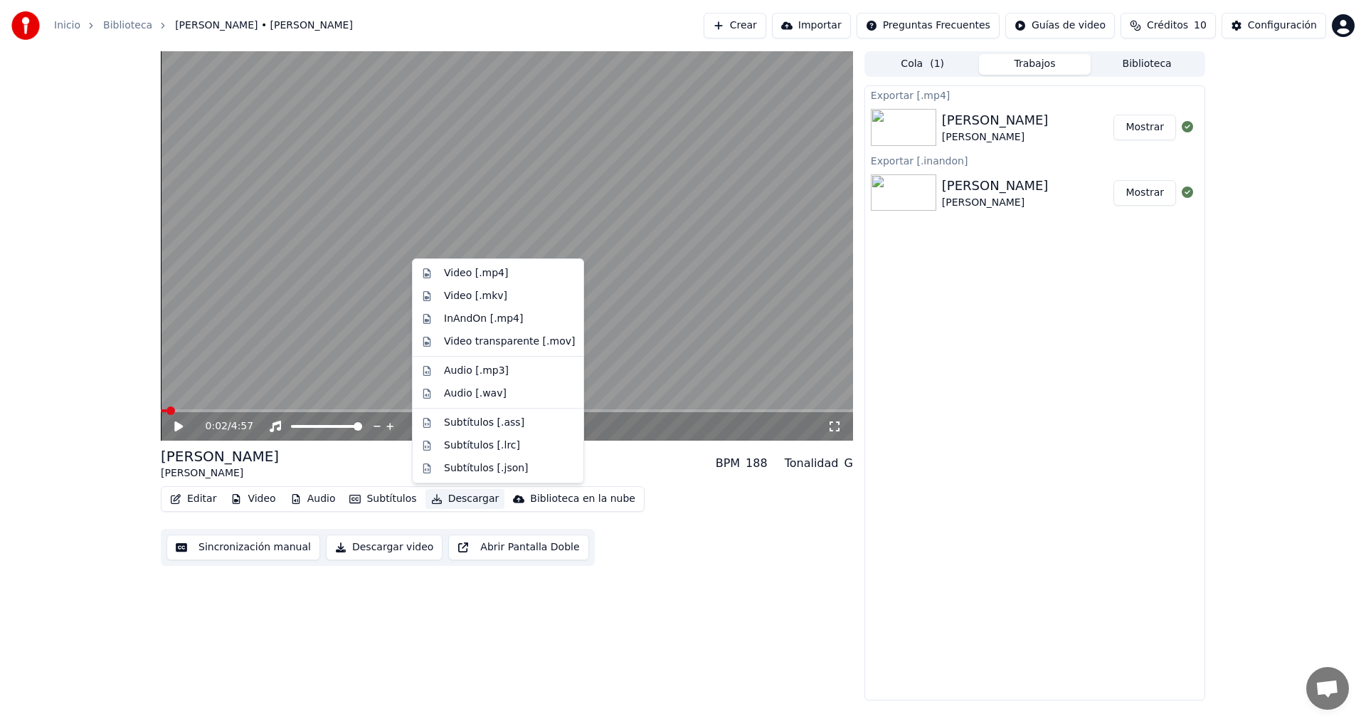
click at [468, 501] on button "Descargar" at bounding box center [466, 499] width 80 height 20
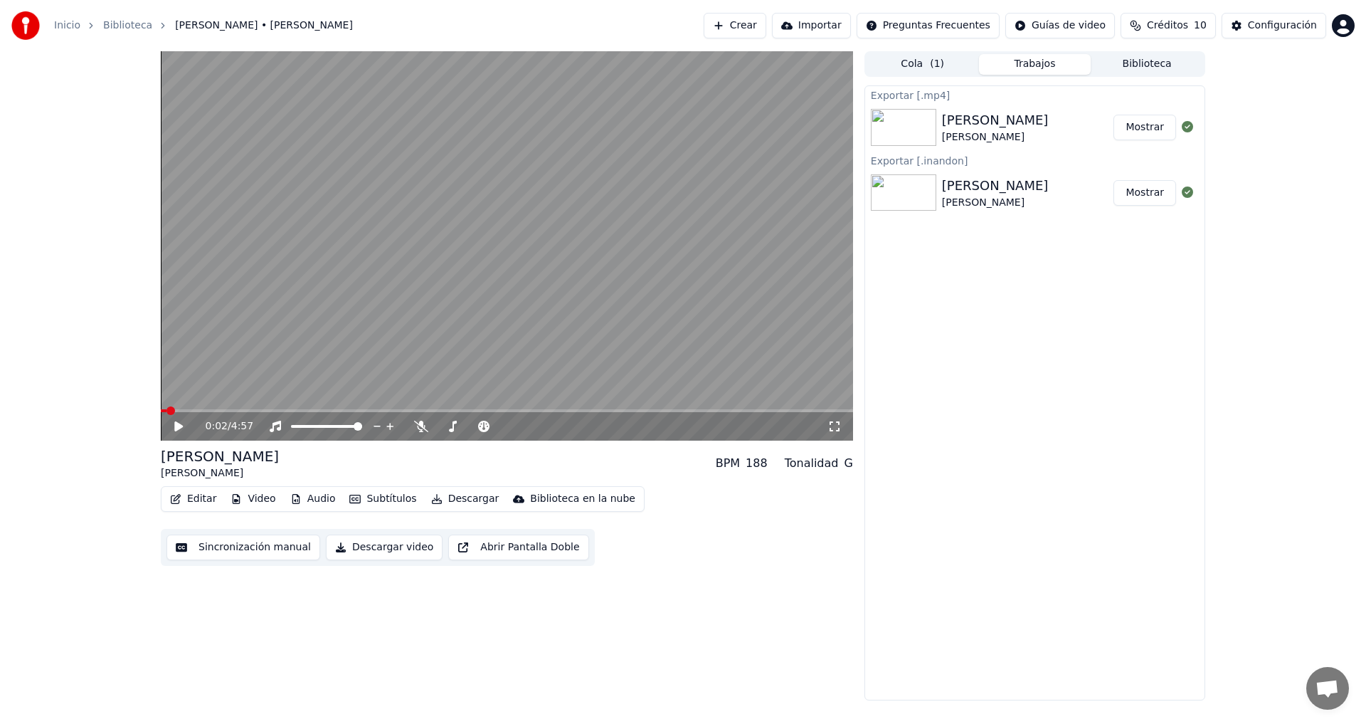
click at [1020, 336] on div "Exportar [.mp4] [PERSON_NAME] [PERSON_NAME] Exportar [.[PERSON_NAME]] [PERSON_N…" at bounding box center [1035, 392] width 341 height 615
click at [1139, 62] on button "Biblioteca" at bounding box center [1147, 64] width 112 height 21
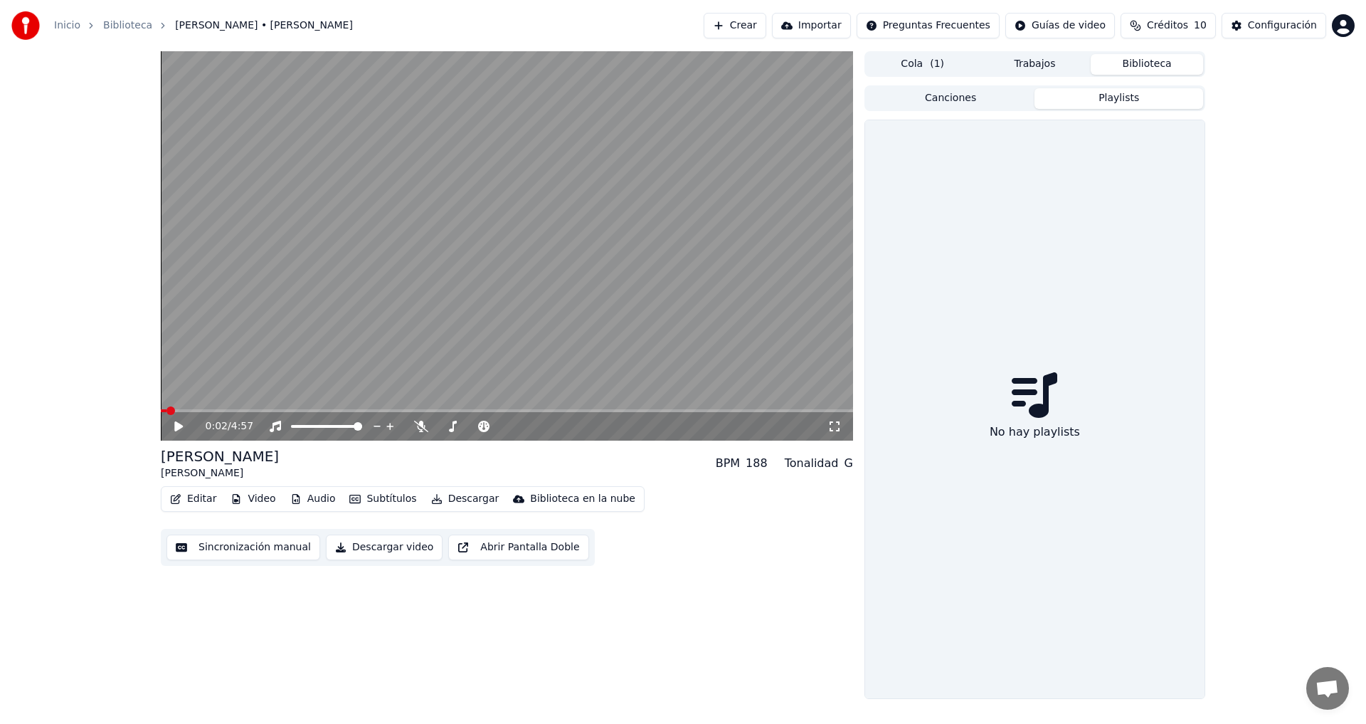
click at [1129, 98] on button "Playlists" at bounding box center [1119, 98] width 169 height 21
click at [1028, 67] on button "Trabajos" at bounding box center [1035, 64] width 112 height 21
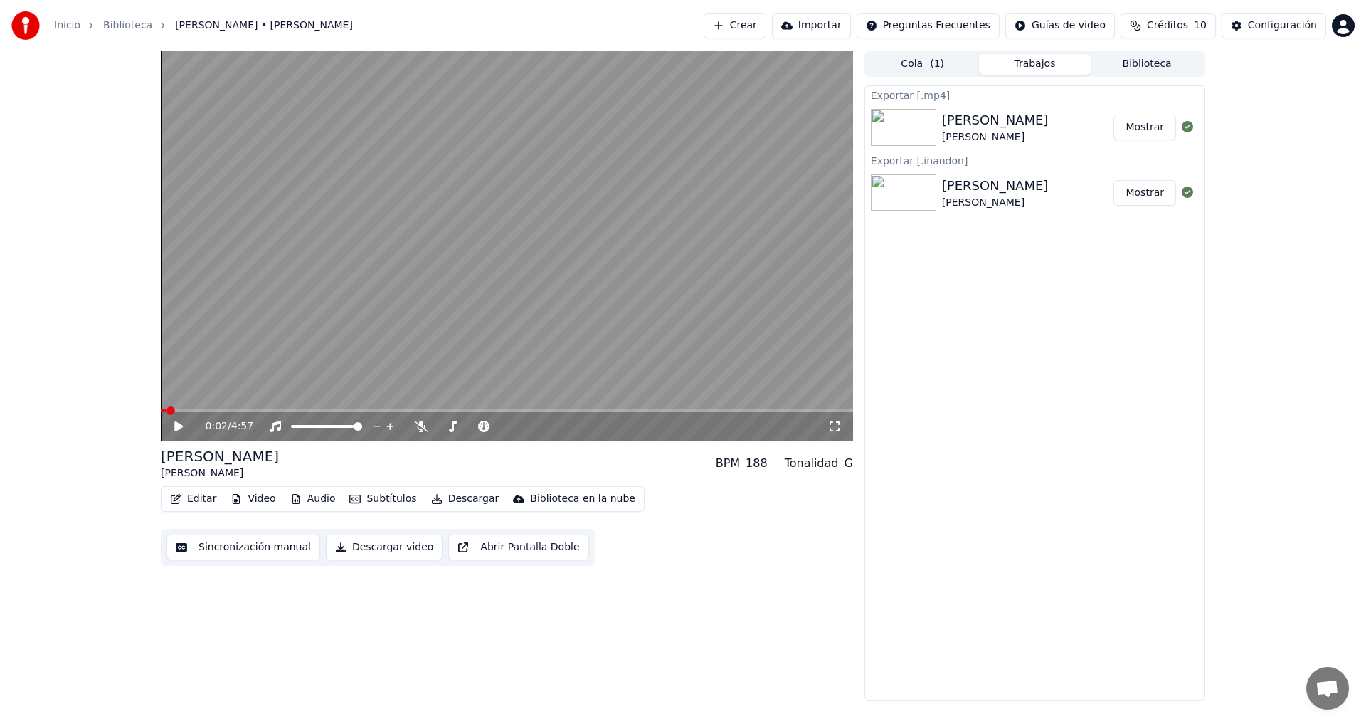
click at [926, 60] on button "Cola ( 1 )" at bounding box center [923, 64] width 112 height 21
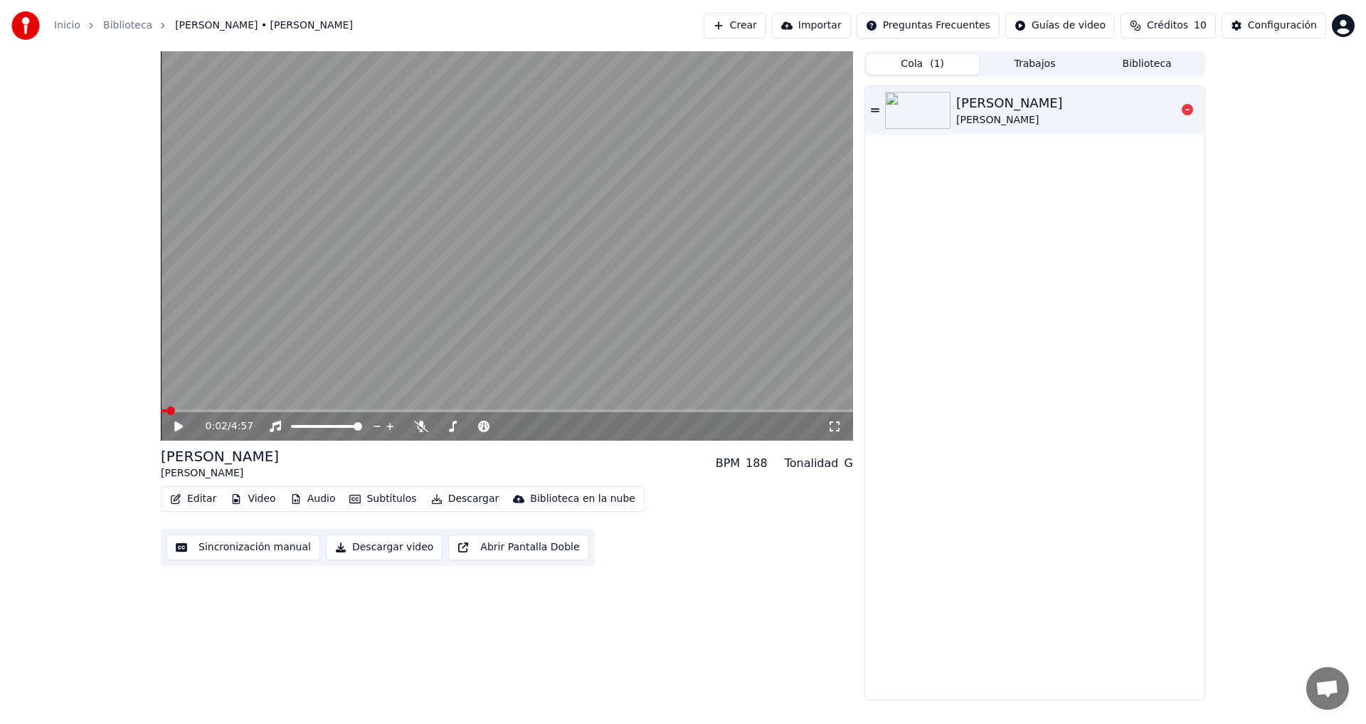
click at [880, 107] on div "[PERSON_NAME] [PERSON_NAME]" at bounding box center [1034, 110] width 339 height 48
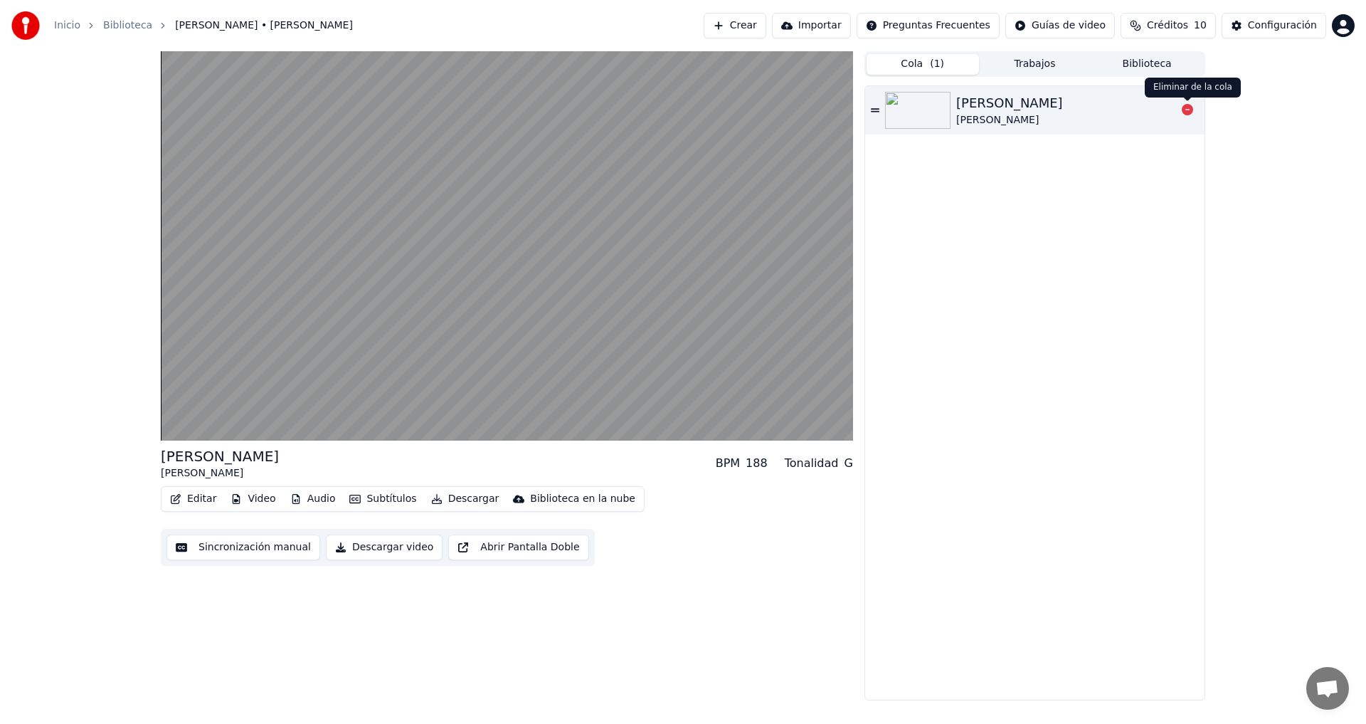
click at [1186, 111] on icon at bounding box center [1187, 109] width 11 height 11
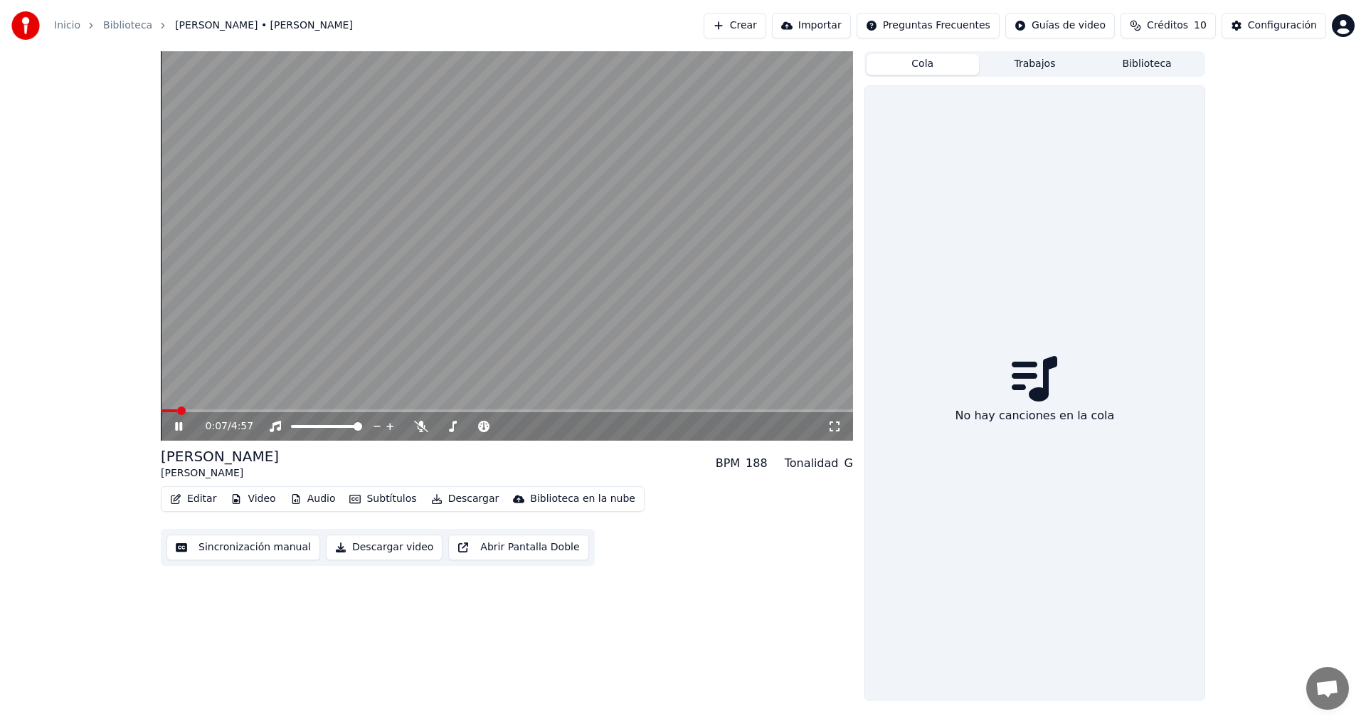
click at [177, 424] on icon at bounding box center [178, 426] width 7 height 9
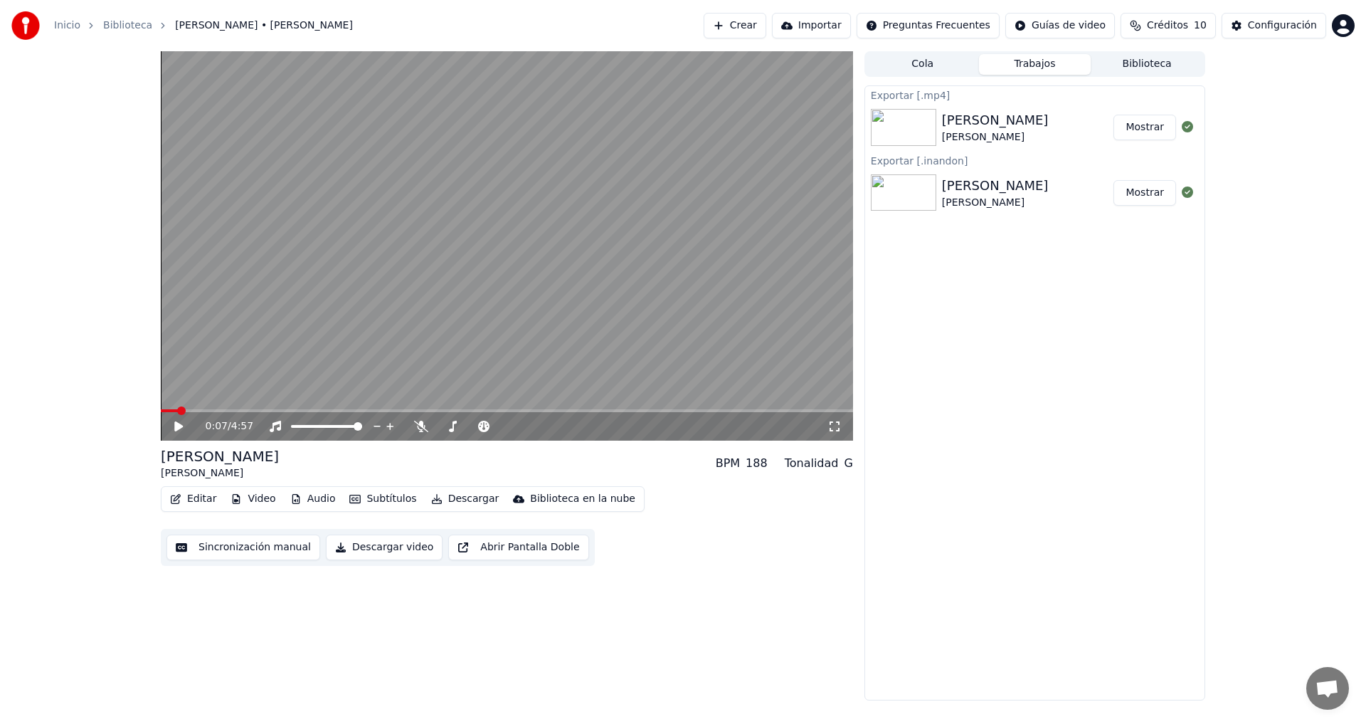
click at [1044, 63] on button "Trabajos" at bounding box center [1035, 64] width 112 height 21
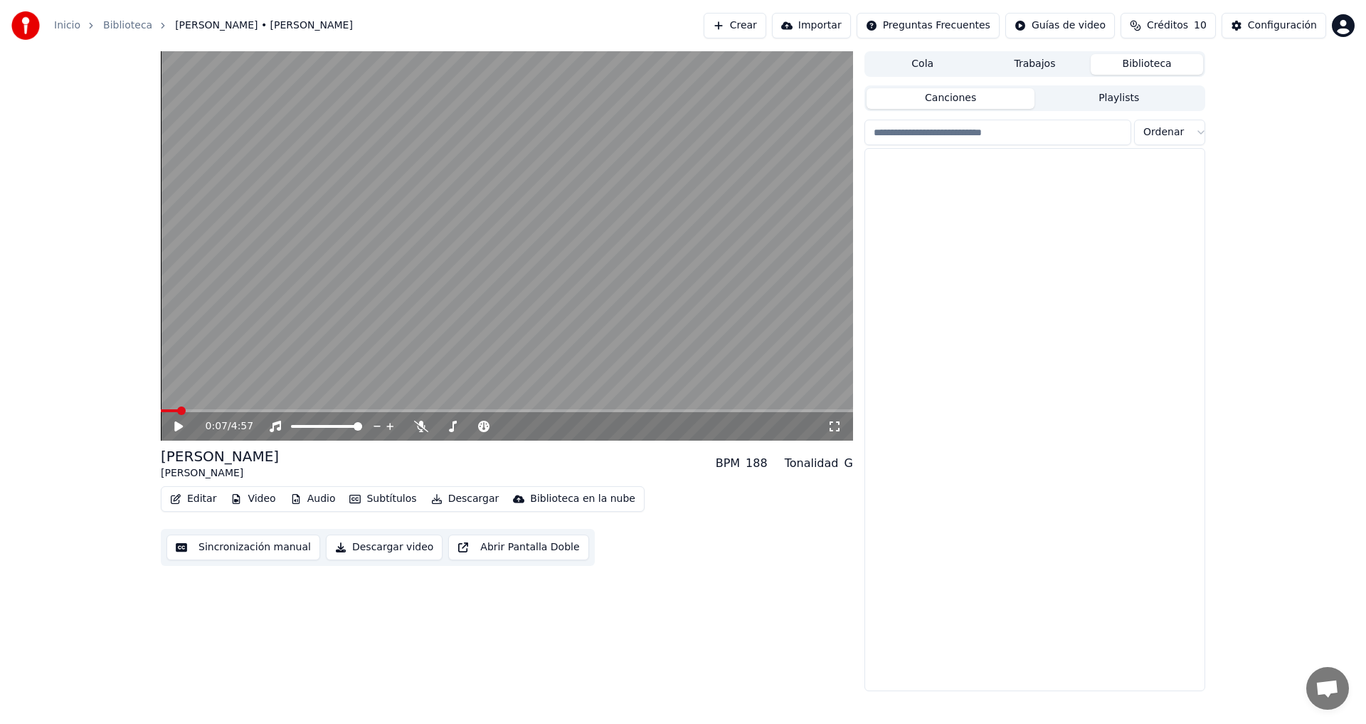
click at [1145, 65] on button "Biblioteca" at bounding box center [1147, 64] width 112 height 21
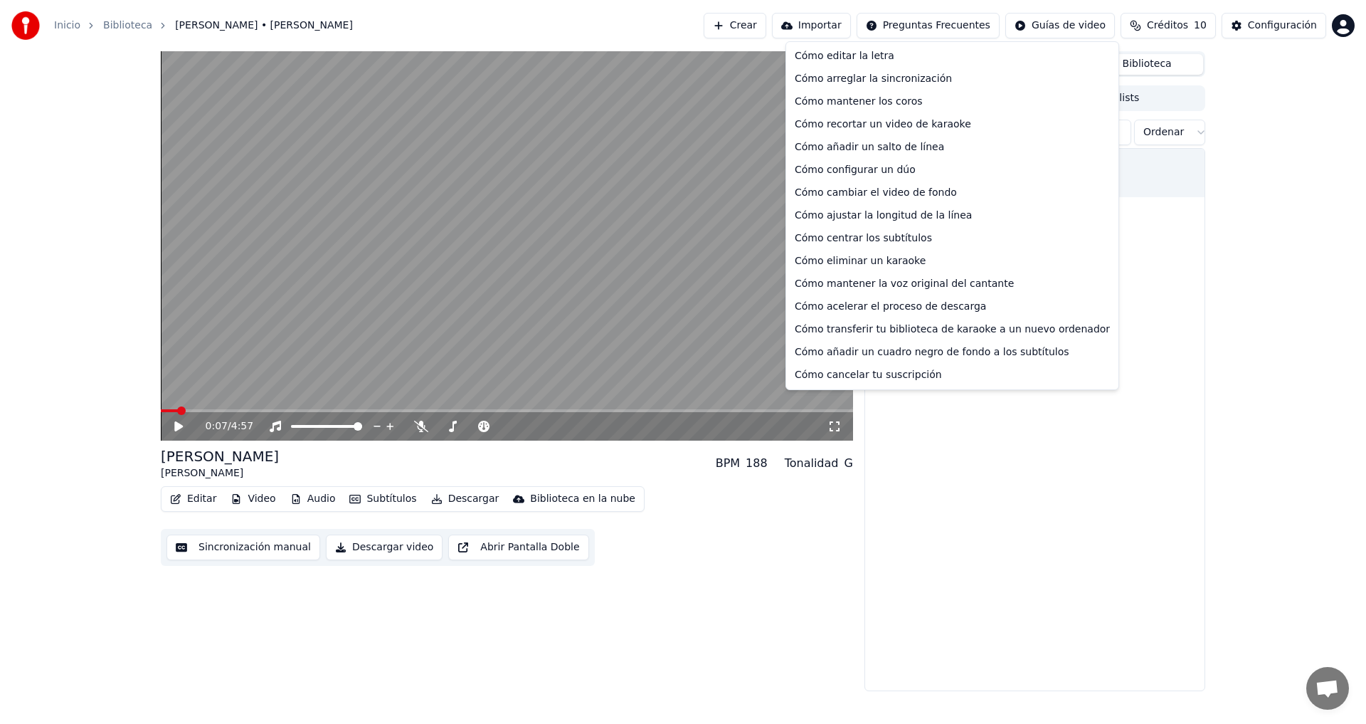
click at [907, 32] on html "Inicio Biblioteca [PERSON_NAME] • [PERSON_NAME] Importar Preguntas Frecuentes G…" at bounding box center [683, 362] width 1366 height 724
click at [880, 284] on div "Cómo mantener la voz original del cantante" at bounding box center [952, 284] width 327 height 23
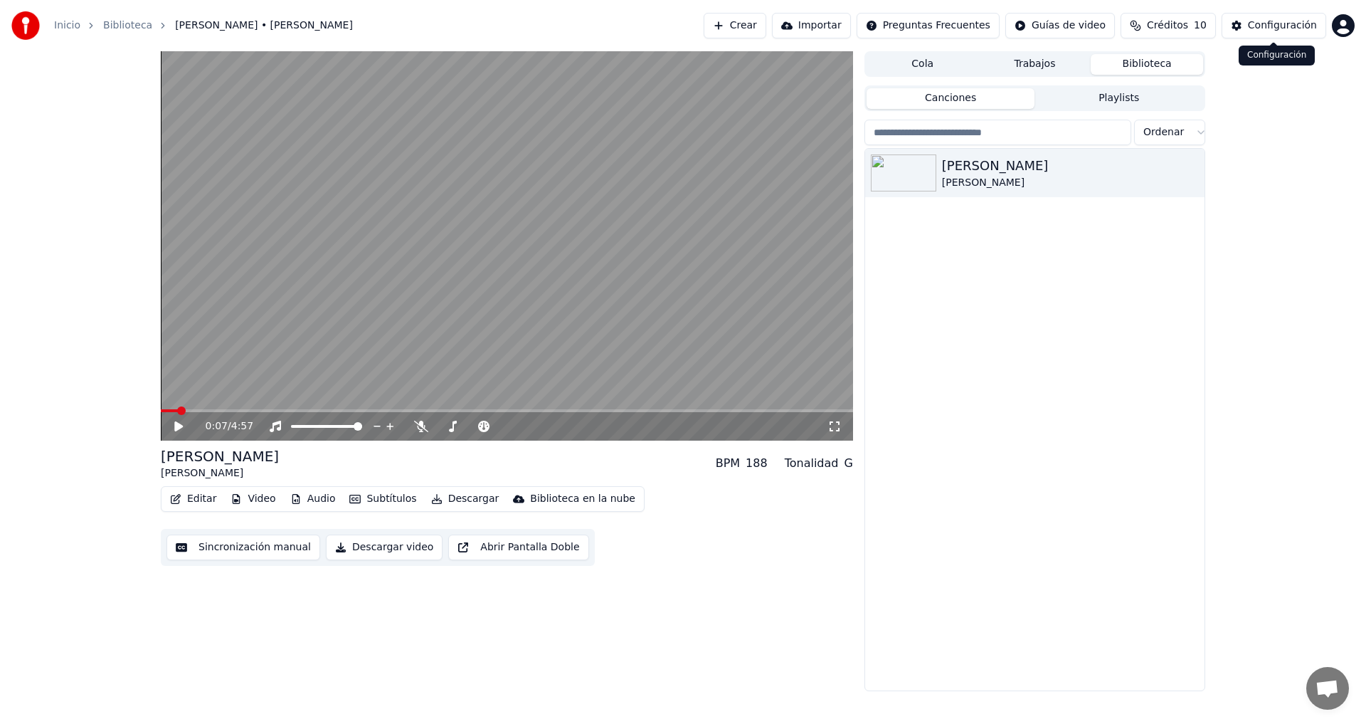
click at [1259, 25] on div "Configuración" at bounding box center [1282, 26] width 69 height 14
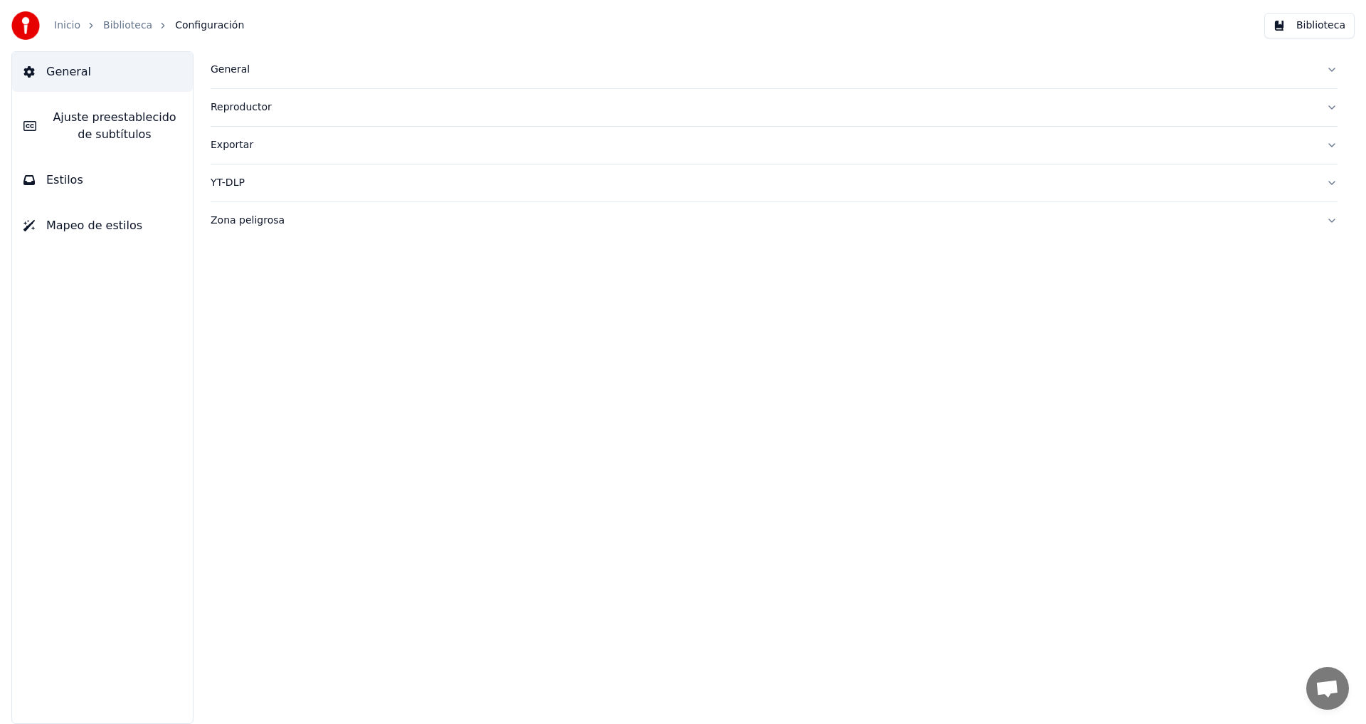
click at [68, 31] on link "Inicio" at bounding box center [67, 26] width 26 height 14
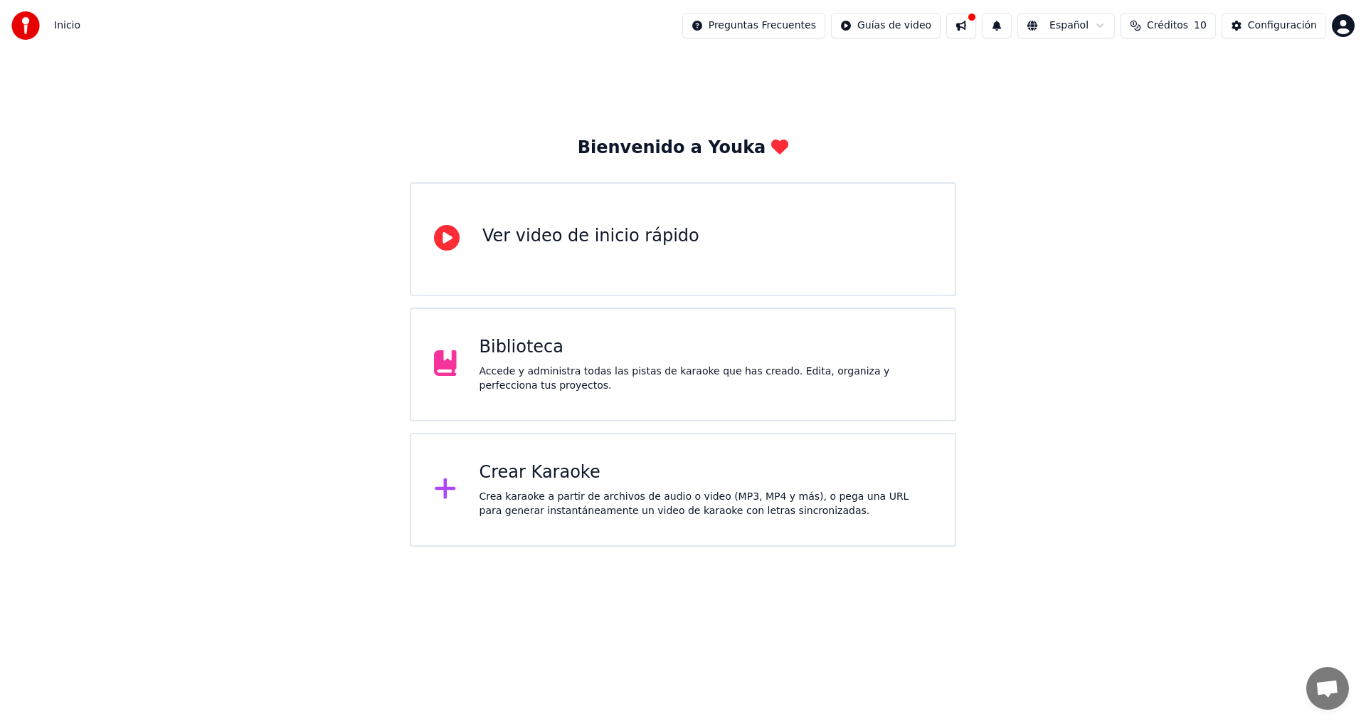
click at [1169, 31] on span "Créditos" at bounding box center [1167, 26] width 41 height 14
click at [1179, 135] on button "Actualizar" at bounding box center [1168, 132] width 85 height 26
drag, startPoint x: 1094, startPoint y: 94, endPoint x: 1117, endPoint y: 95, distance: 23.5
click at [1116, 95] on td "15" at bounding box center [1093, 95] width 56 height 26
drag, startPoint x: 1147, startPoint y: 93, endPoint x: 1165, endPoint y: 97, distance: 18.1
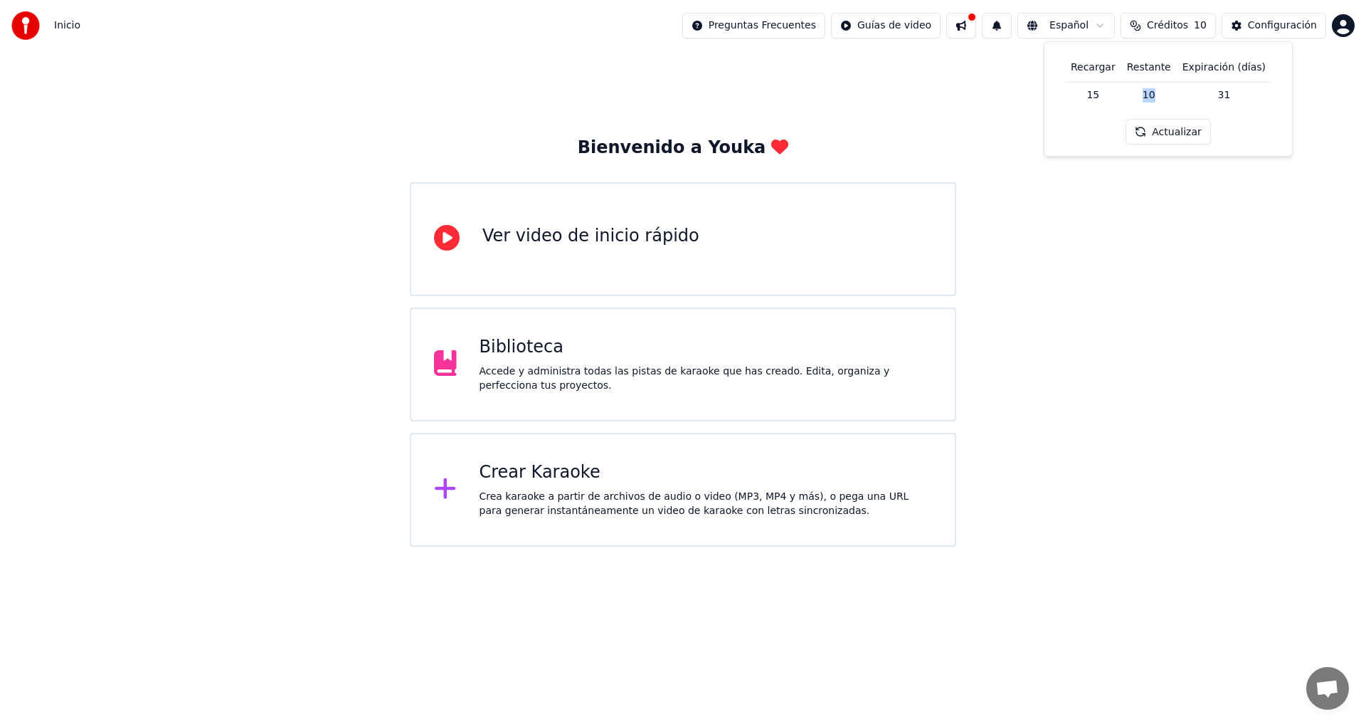
click at [1165, 97] on td "10" at bounding box center [1150, 95] width 56 height 26
click at [1000, 28] on button at bounding box center [997, 26] width 30 height 26
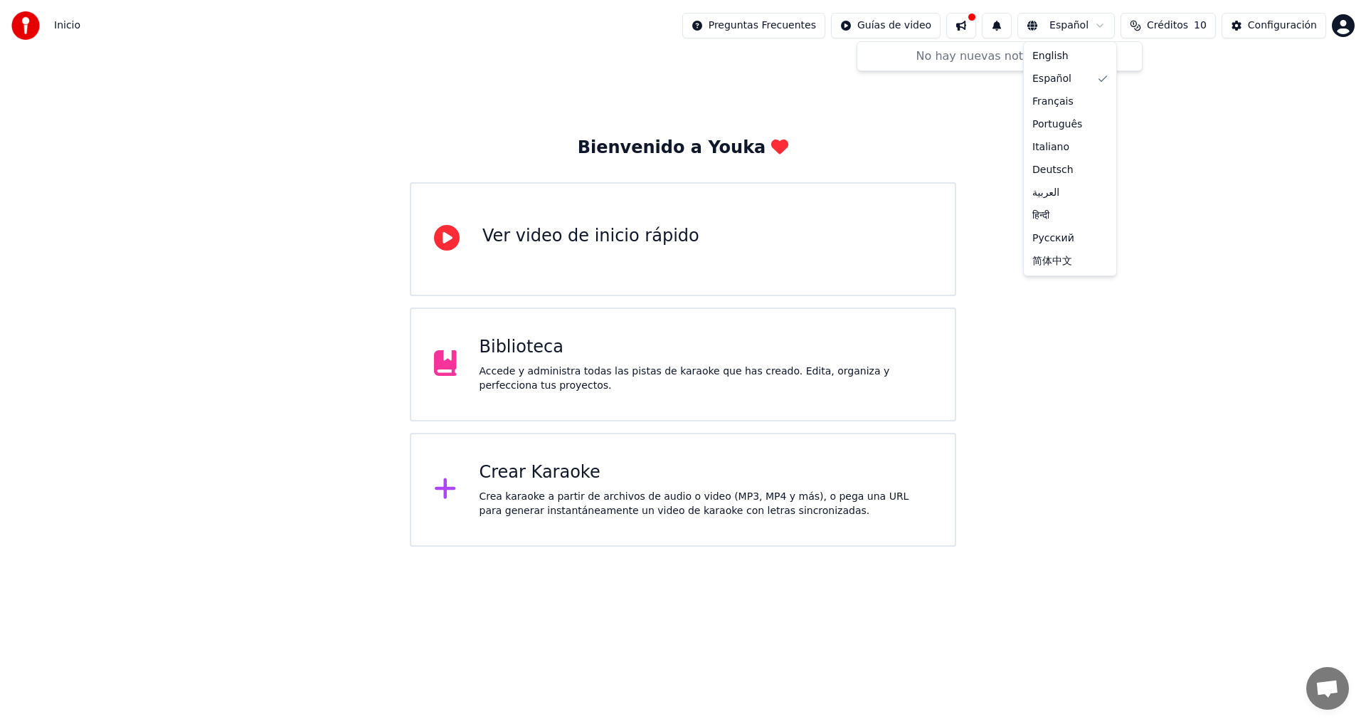
click at [1067, 32] on html "Inicio Preguntas Frecuentes Guías de video Español Créditos 10 Configuración Bi…" at bounding box center [683, 273] width 1366 height 547
click at [1183, 81] on html "Inicio Preguntas Frecuentes Guías de video Español Créditos 10 Configuración Bi…" at bounding box center [683, 273] width 1366 height 547
click at [1139, 28] on button "Créditos 10" at bounding box center [1168, 26] width 95 height 26
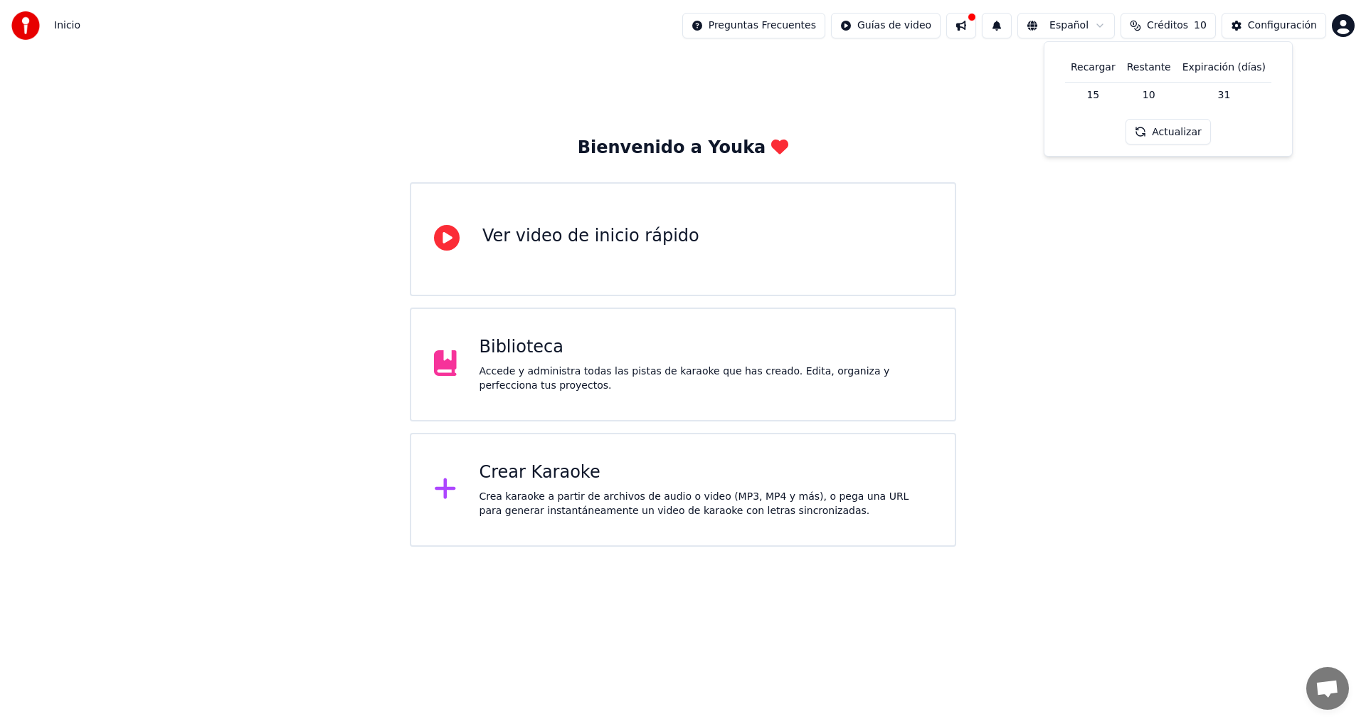
click at [1139, 28] on button "Créditos 10" at bounding box center [1168, 26] width 95 height 26
click at [1137, 30] on button "Créditos 10" at bounding box center [1168, 26] width 95 height 26
click at [905, 27] on html "Inicio Preguntas Frecuentes Guías de video Español Créditos 10 Configuración Bi…" at bounding box center [683, 273] width 1366 height 547
click at [796, 25] on html "Inicio Preguntas Frecuentes Guías de video Español Créditos 10 Configuración Bi…" at bounding box center [683, 273] width 1366 height 547
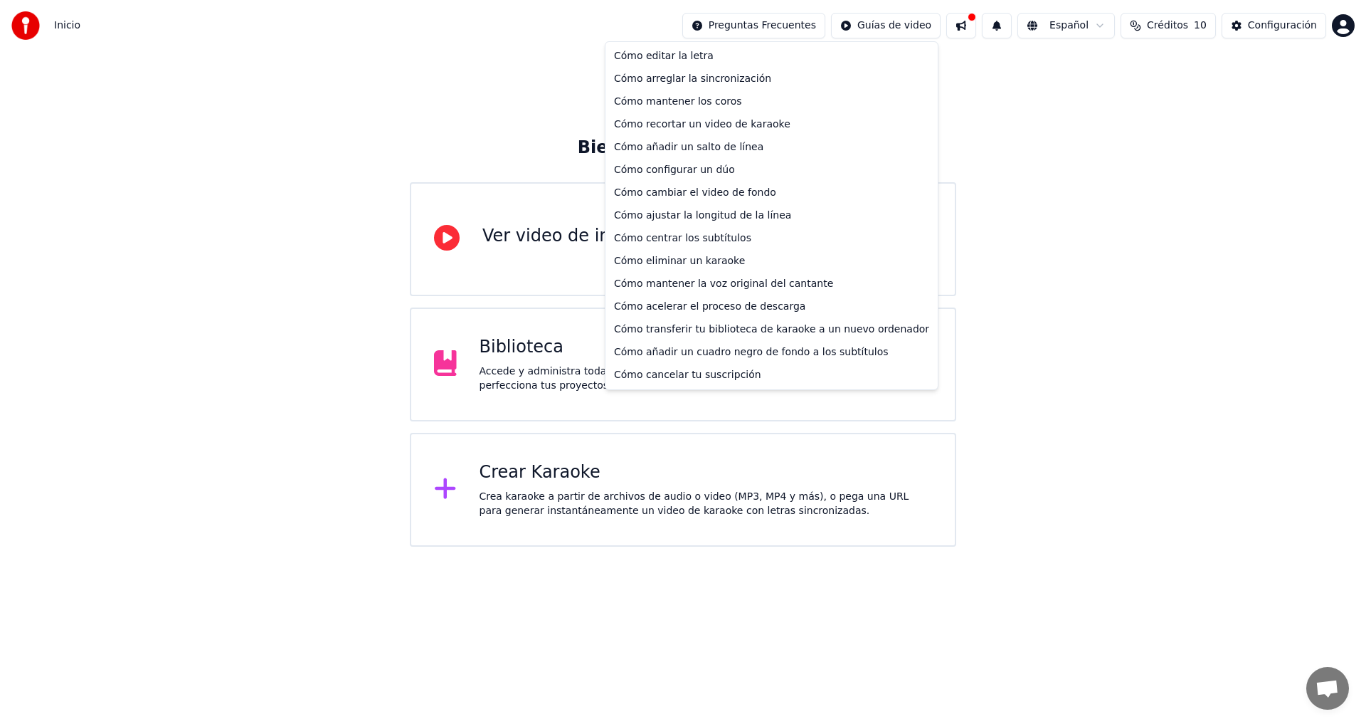
click at [762, 27] on html "Inicio Preguntas Frecuentes Guías de video Español Créditos 10 Configuración Bi…" at bounding box center [683, 273] width 1366 height 547
click at [708, 376] on div "Cómo cancelar tu suscripción" at bounding box center [771, 375] width 327 height 23
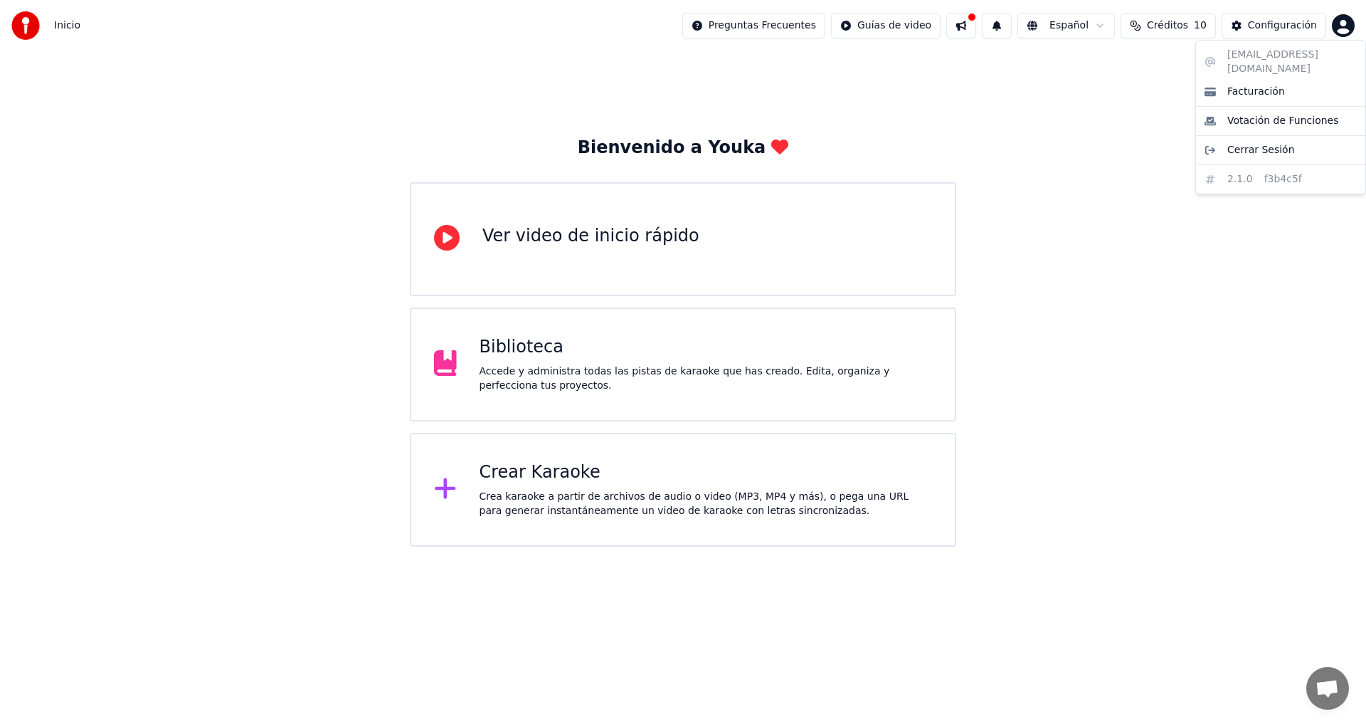
click at [1346, 26] on html "Inicio Preguntas Frecuentes Guías de video Español Créditos 10 Configuración Bi…" at bounding box center [683, 273] width 1366 height 547
click at [1280, 83] on div "Facturación" at bounding box center [1281, 91] width 164 height 23
click at [1335, 29] on html "Inicio Preguntas Frecuentes Guías de video Español Créditos 10 Configuración Bi…" at bounding box center [683, 273] width 1366 height 547
click at [1267, 85] on span "Facturación" at bounding box center [1257, 92] width 58 height 14
click at [1346, 28] on html "Inicio Preguntas Frecuentes Guías de video Español Créditos 10 Configuración Bi…" at bounding box center [683, 273] width 1366 height 547
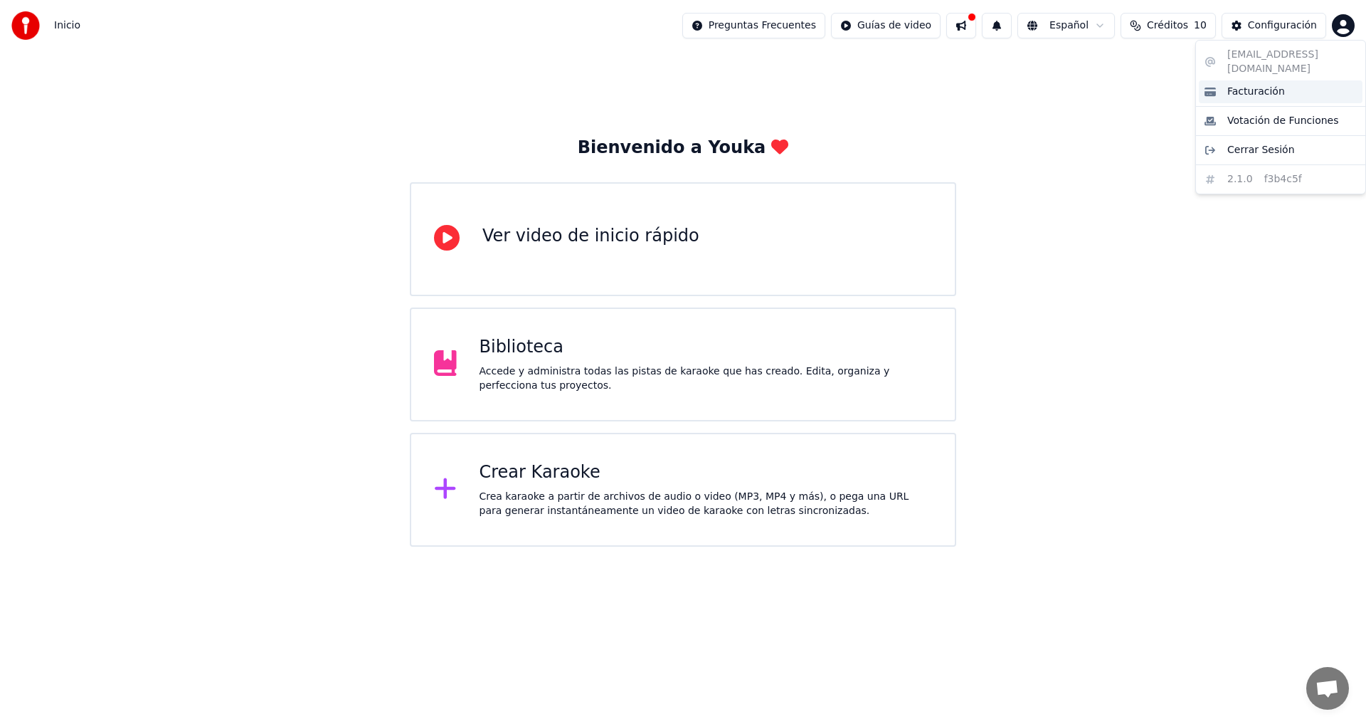
click at [1250, 85] on span "Facturación" at bounding box center [1257, 92] width 58 height 14
click at [618, 245] on div "Ver video de inicio rápido" at bounding box center [591, 236] width 217 height 23
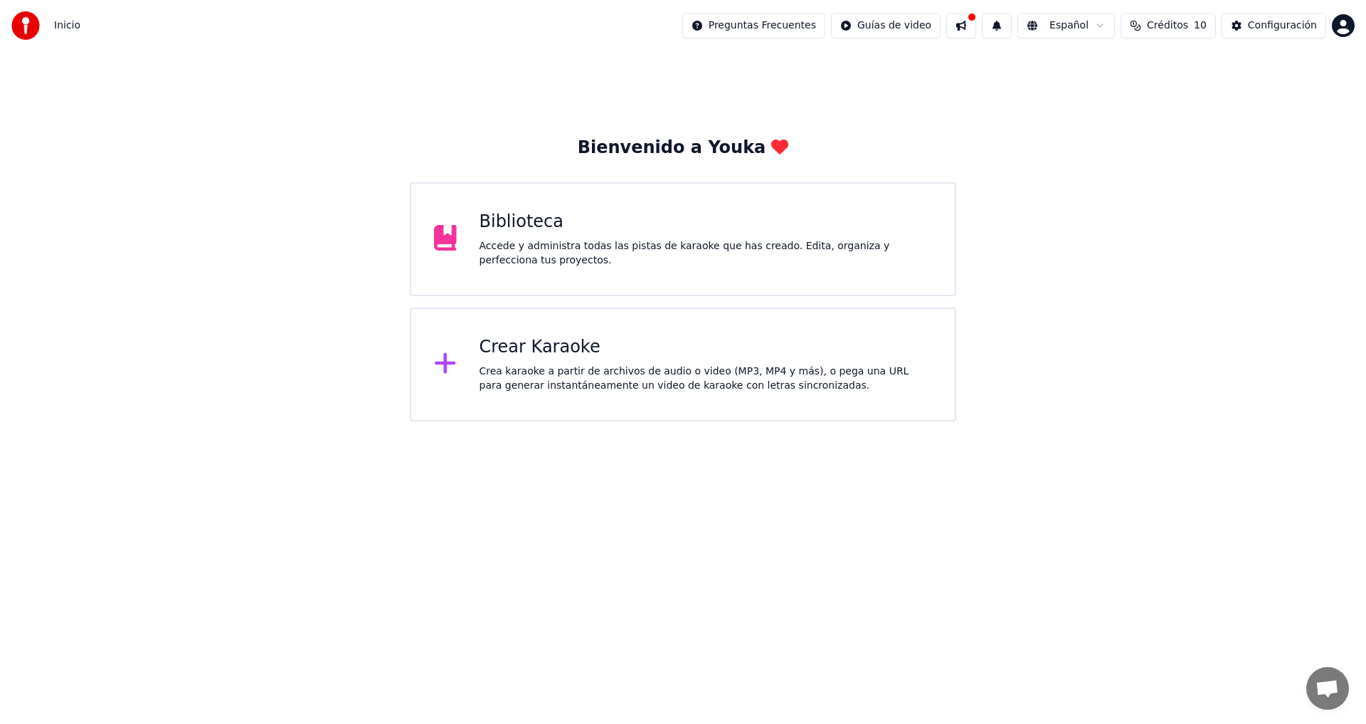
click at [516, 228] on div "Biblioteca" at bounding box center [706, 222] width 453 height 23
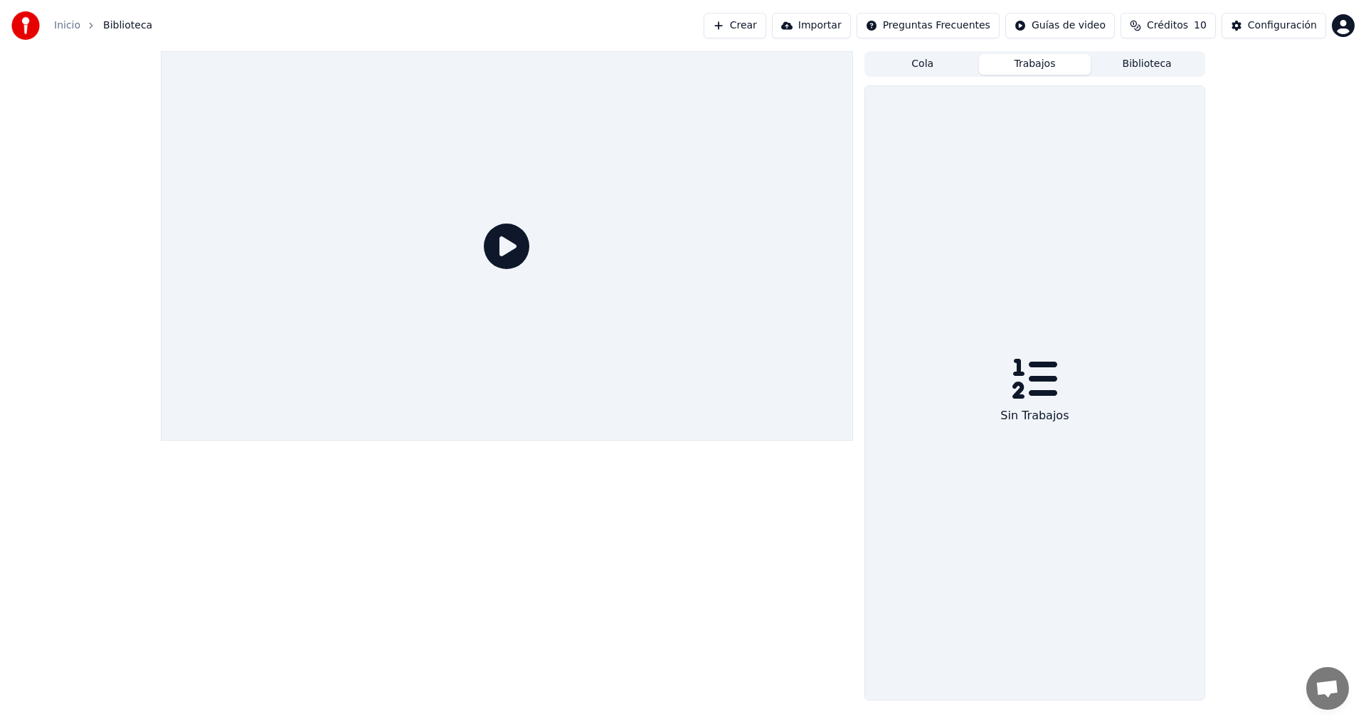
drag, startPoint x: 1054, startPoint y: 62, endPoint x: 1001, endPoint y: 72, distance: 54.3
click at [1053, 62] on button "Trabajos" at bounding box center [1035, 64] width 112 height 21
click at [921, 69] on button "Cola" at bounding box center [923, 64] width 112 height 21
click at [734, 25] on button "Crear" at bounding box center [735, 26] width 63 height 26
click at [64, 24] on link "Inicio" at bounding box center [67, 26] width 26 height 14
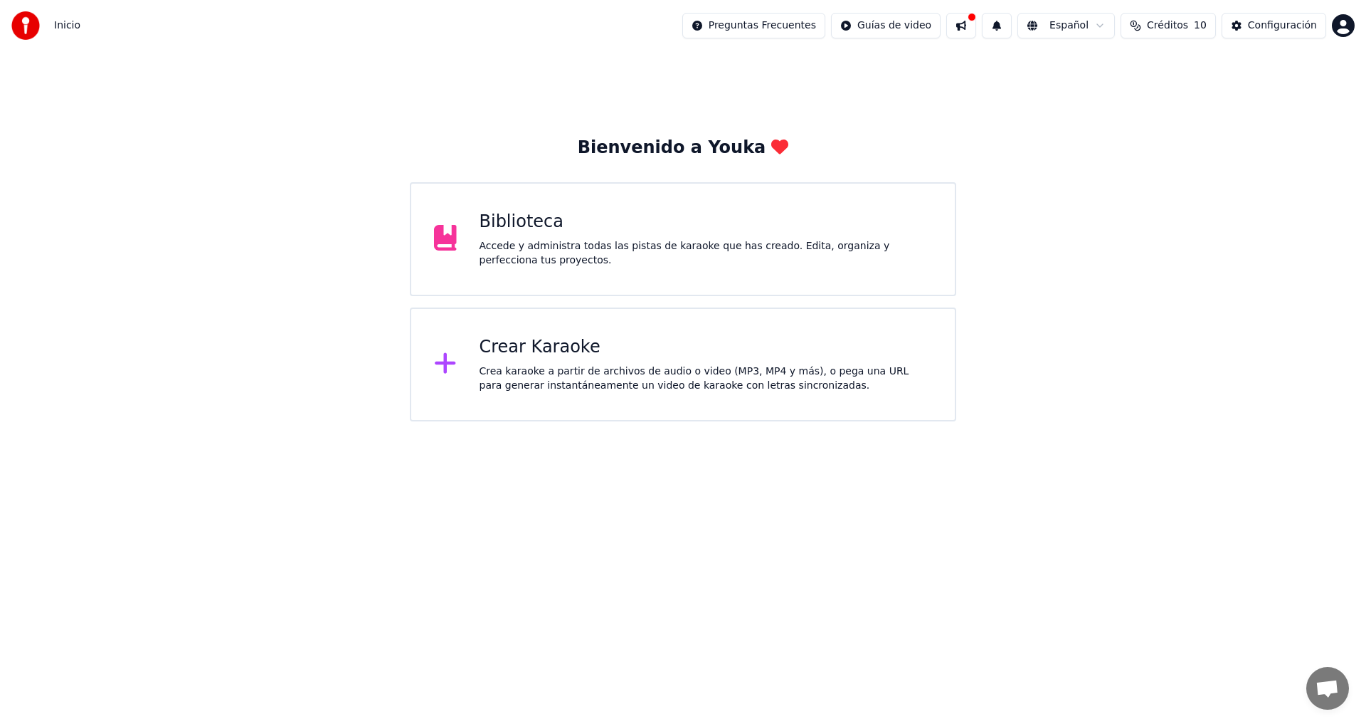
click at [507, 354] on div "Crear Karaoke" at bounding box center [706, 347] width 453 height 23
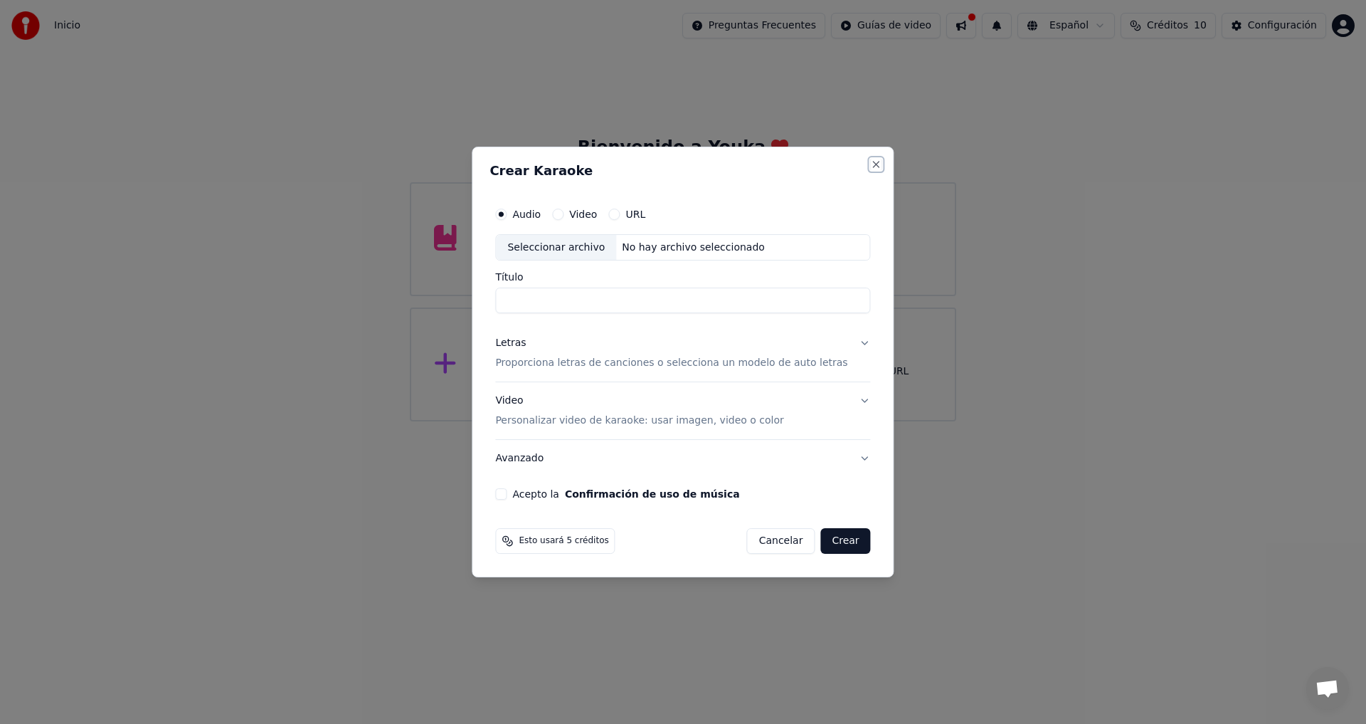
drag, startPoint x: 858, startPoint y: 166, endPoint x: 629, endPoint y: 199, distance: 231.6
click at [631, 199] on div "Crear Karaoke Audio Video URL Seleccionar archivo No hay archivo seleccionado T…" at bounding box center [683, 362] width 422 height 431
click at [564, 215] on button "Video" at bounding box center [557, 214] width 11 height 11
click at [639, 217] on div "URL" at bounding box center [626, 214] width 37 height 11
click at [620, 218] on button "URL" at bounding box center [613, 214] width 11 height 11
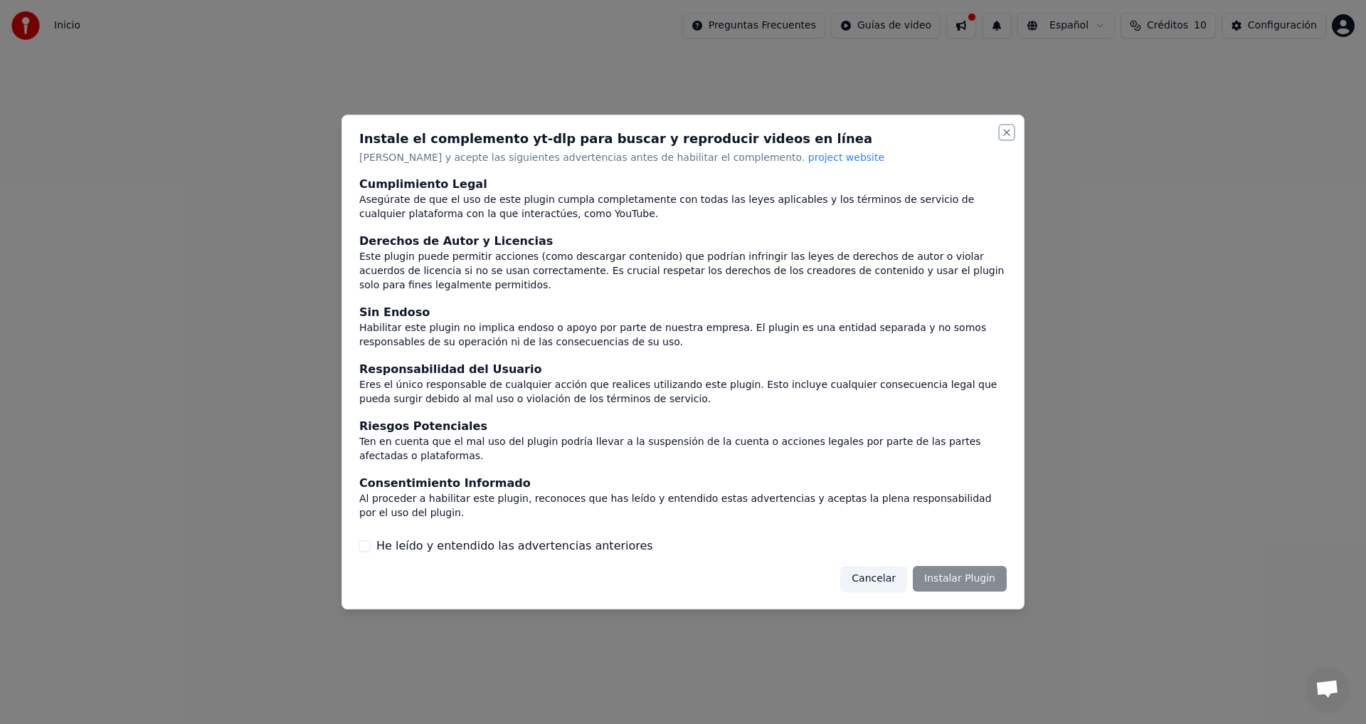
click at [1005, 138] on button "Close" at bounding box center [1006, 132] width 11 height 11
